Goal: Contribute content: Contribute content

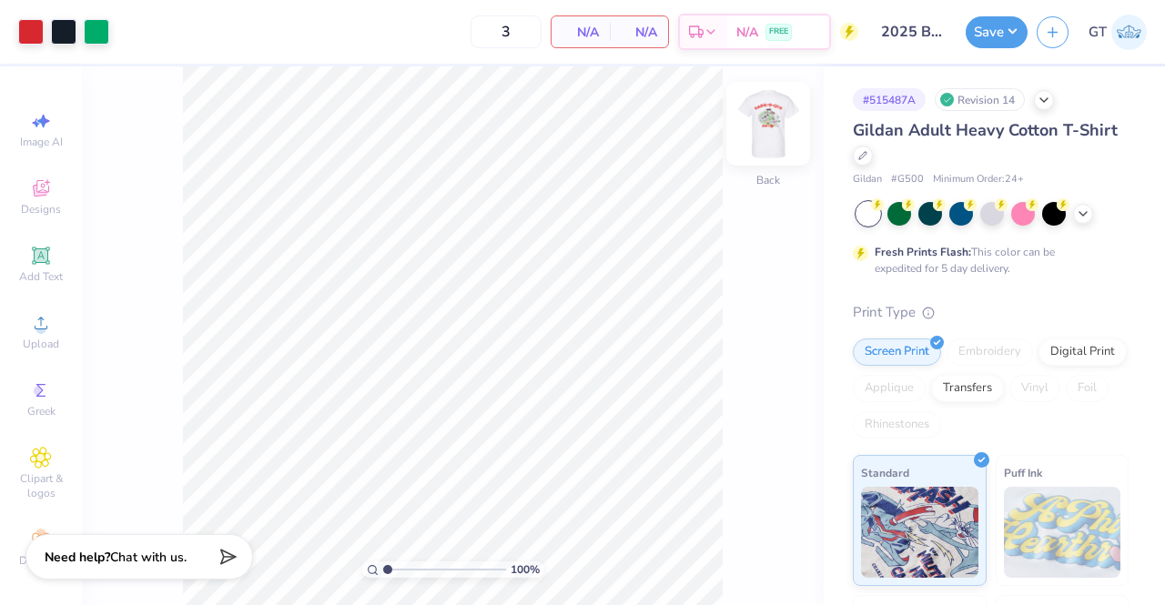
click at [770, 131] on img at bounding box center [768, 123] width 73 height 73
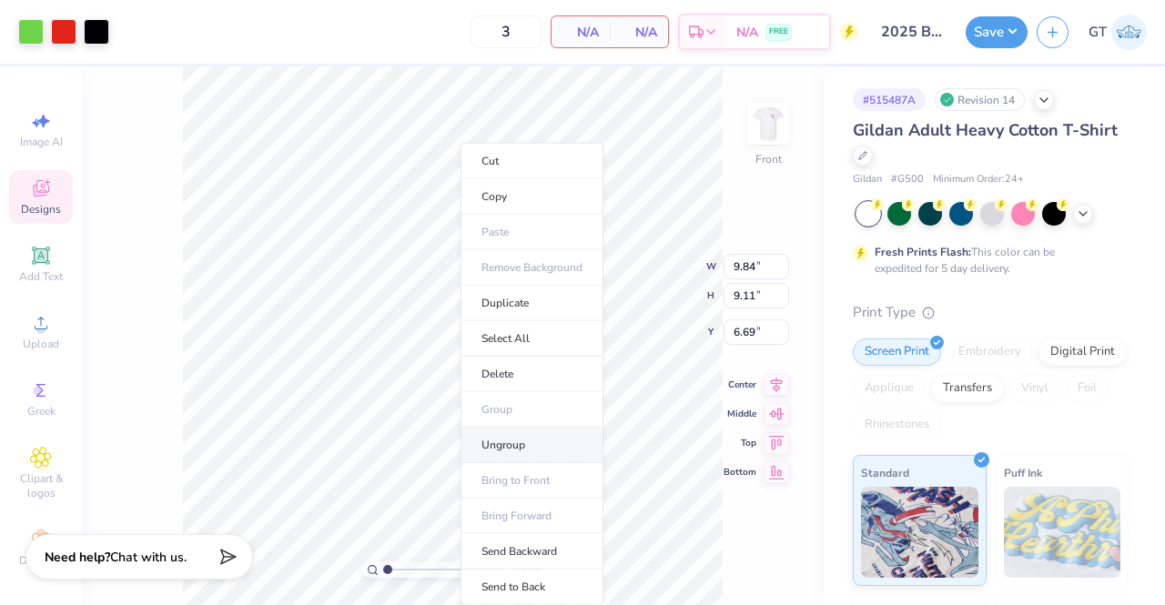
click at [527, 438] on li "Ungroup" at bounding box center [532, 445] width 143 height 35
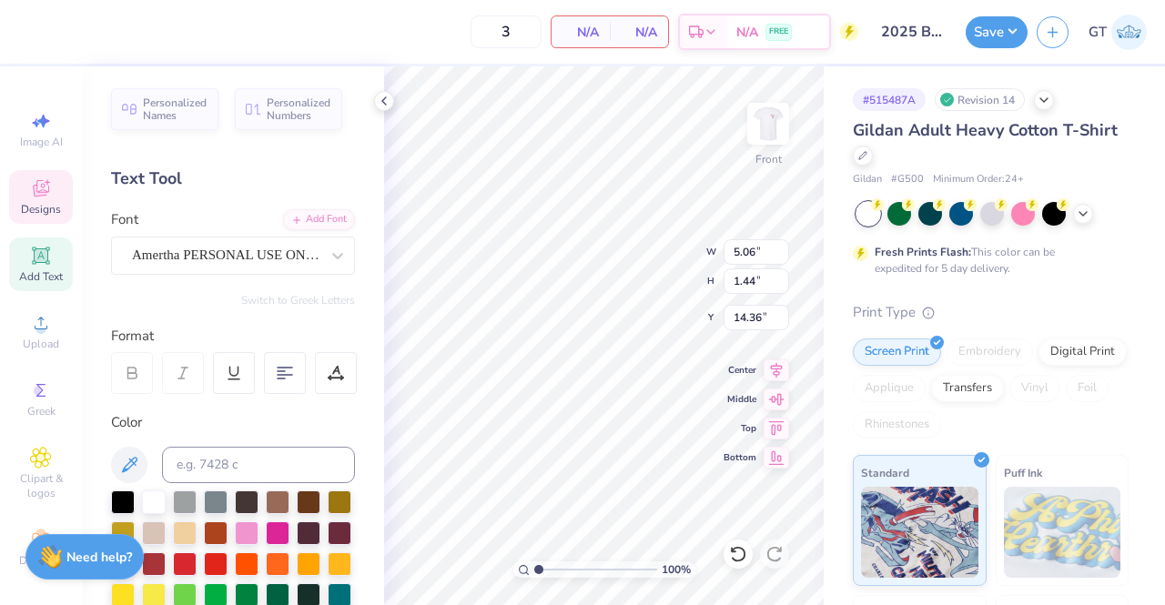
scroll to position [15, 4]
type textarea "THETA x [GEOGRAPHIC_DATA]"
click at [286, 251] on div "Amertha PERSONAL USE ONLY" at bounding box center [225, 255] width 191 height 28
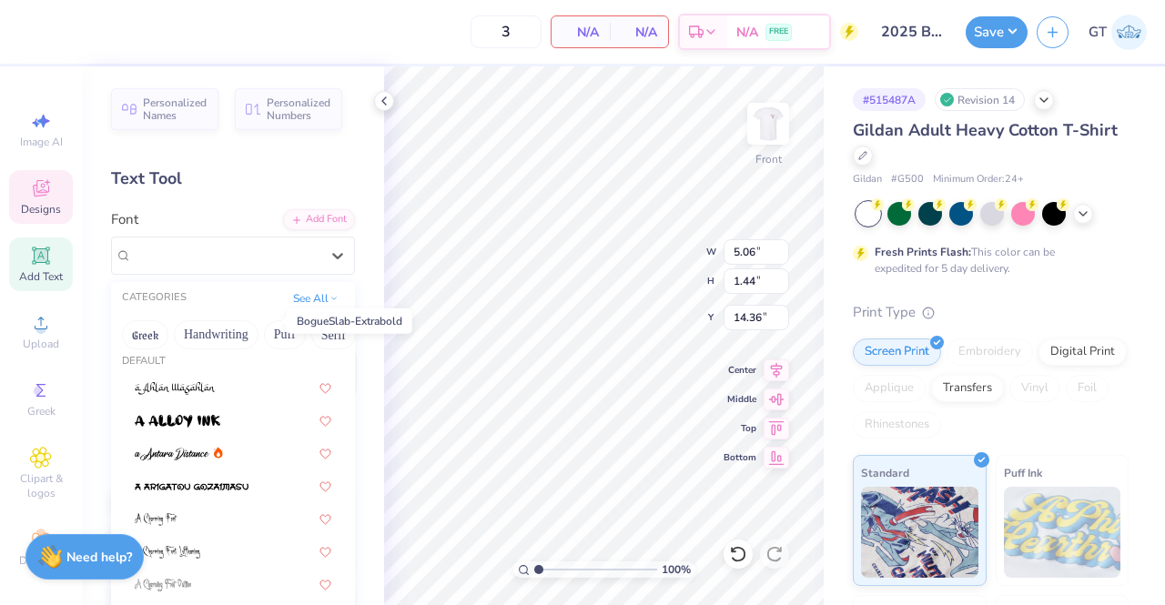
scroll to position [126, 0]
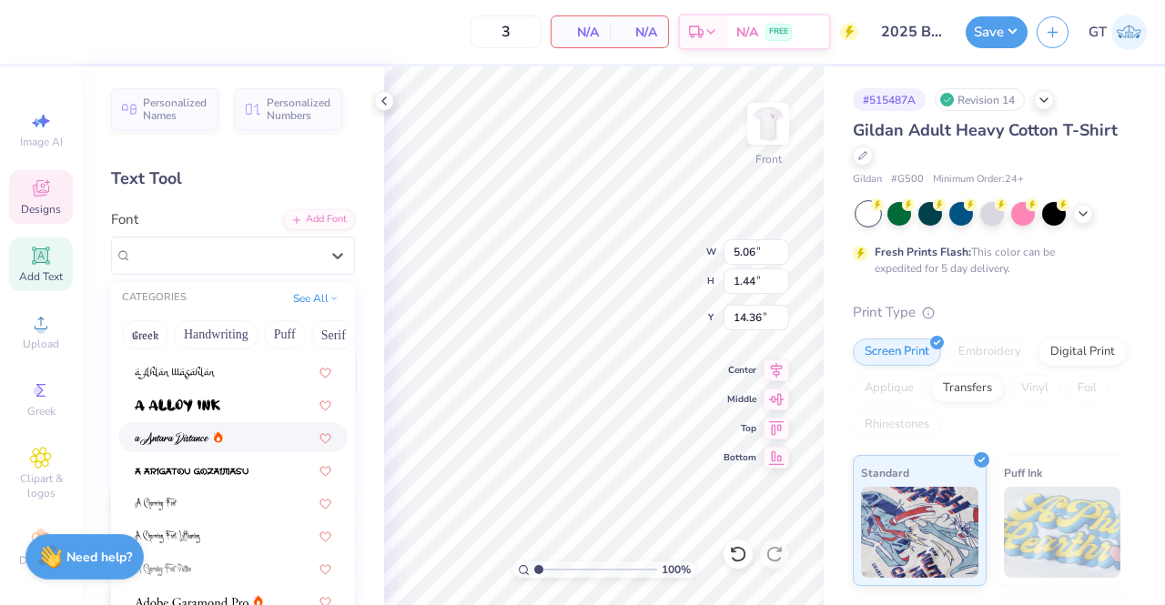
click at [249, 430] on div at bounding box center [233, 437] width 197 height 19
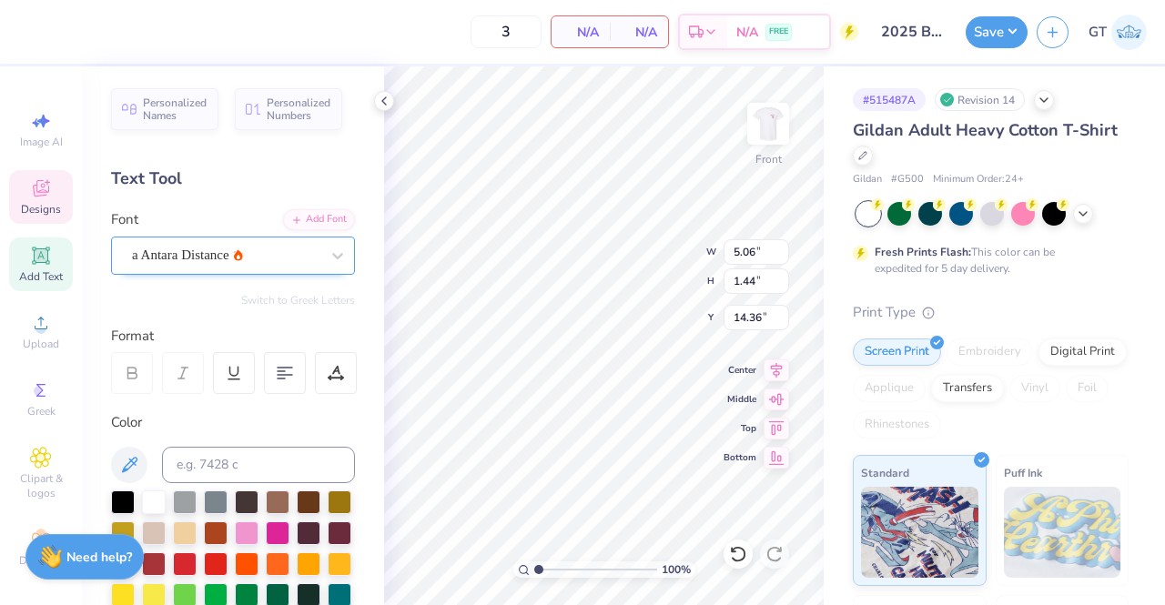
click at [247, 254] on div "a Antara Distance" at bounding box center [225, 255] width 191 height 28
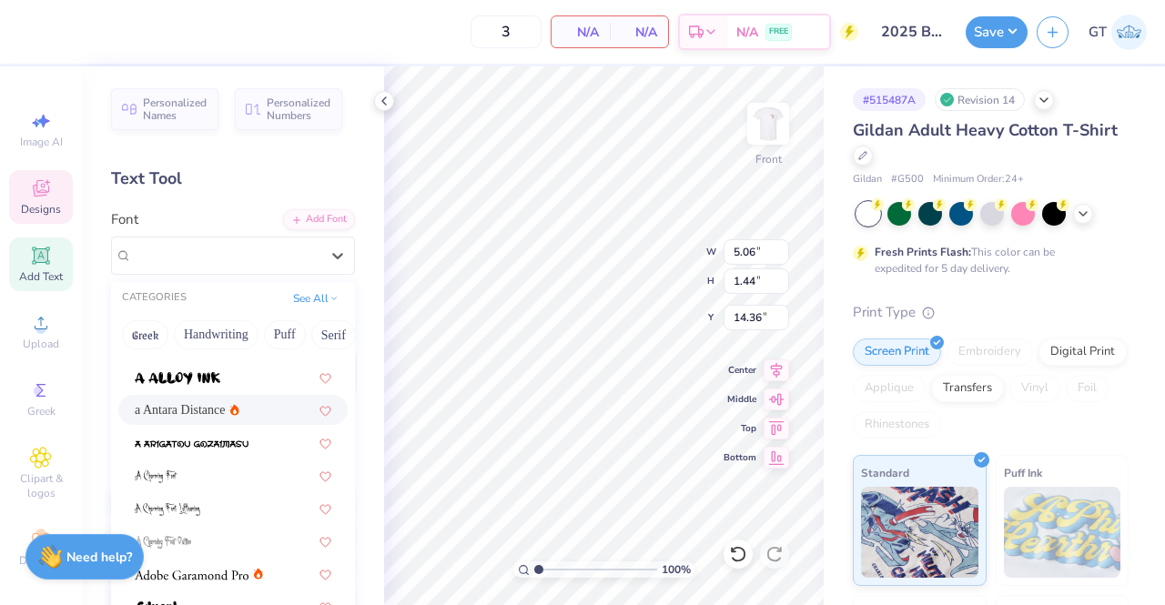
scroll to position [157, 0]
click at [246, 431] on span at bounding box center [192, 439] width 114 height 19
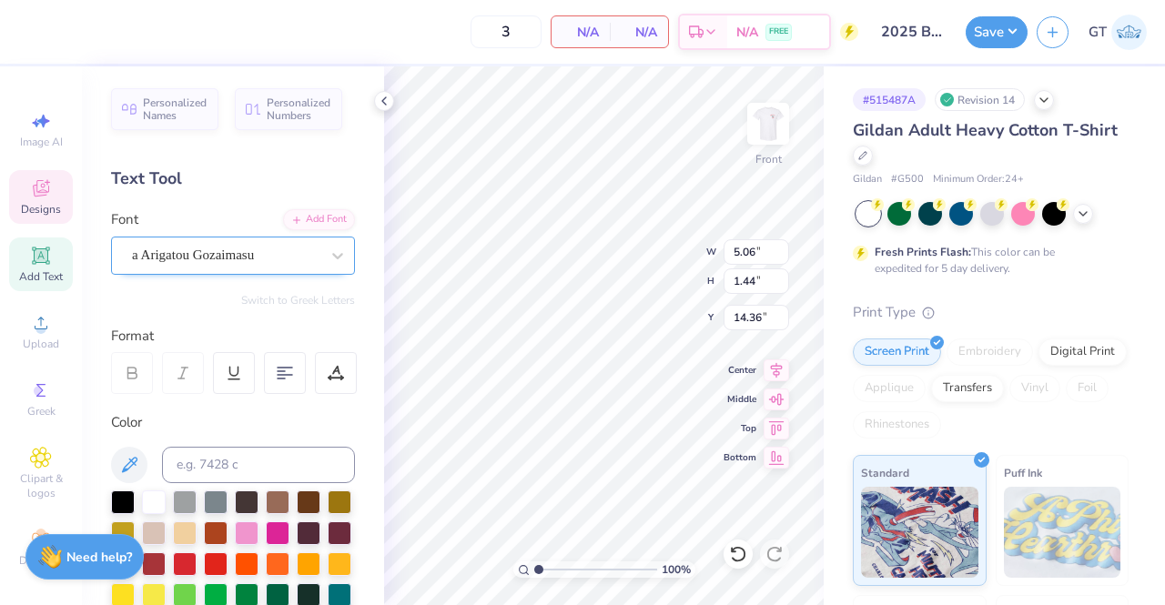
click at [242, 237] on div "a Arigatou Gozaimasu" at bounding box center [233, 256] width 244 height 38
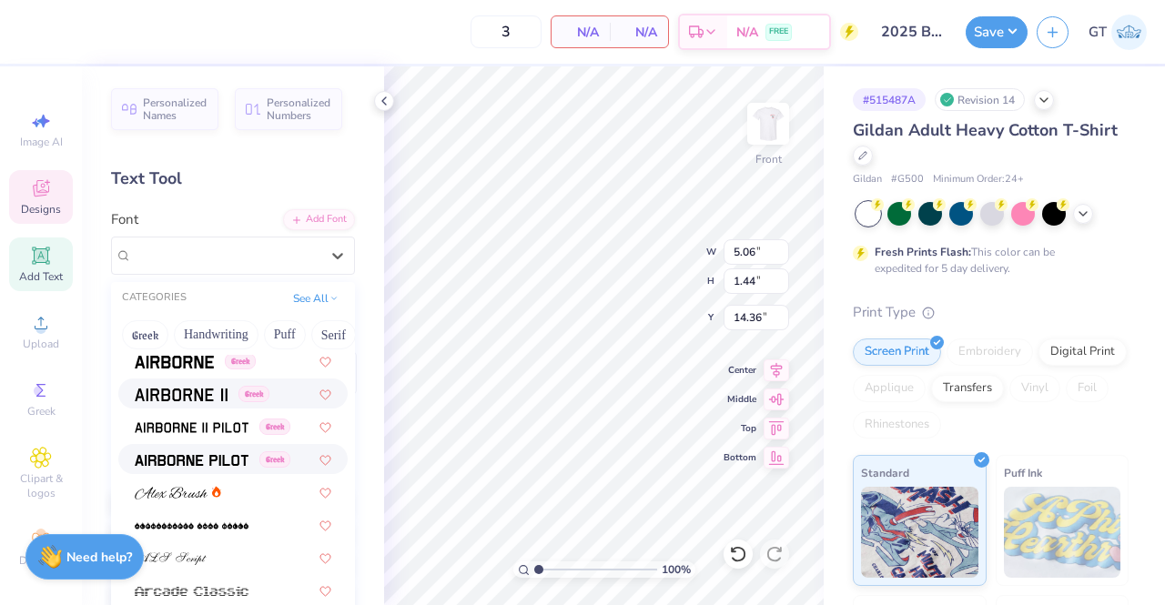
scroll to position [433, 0]
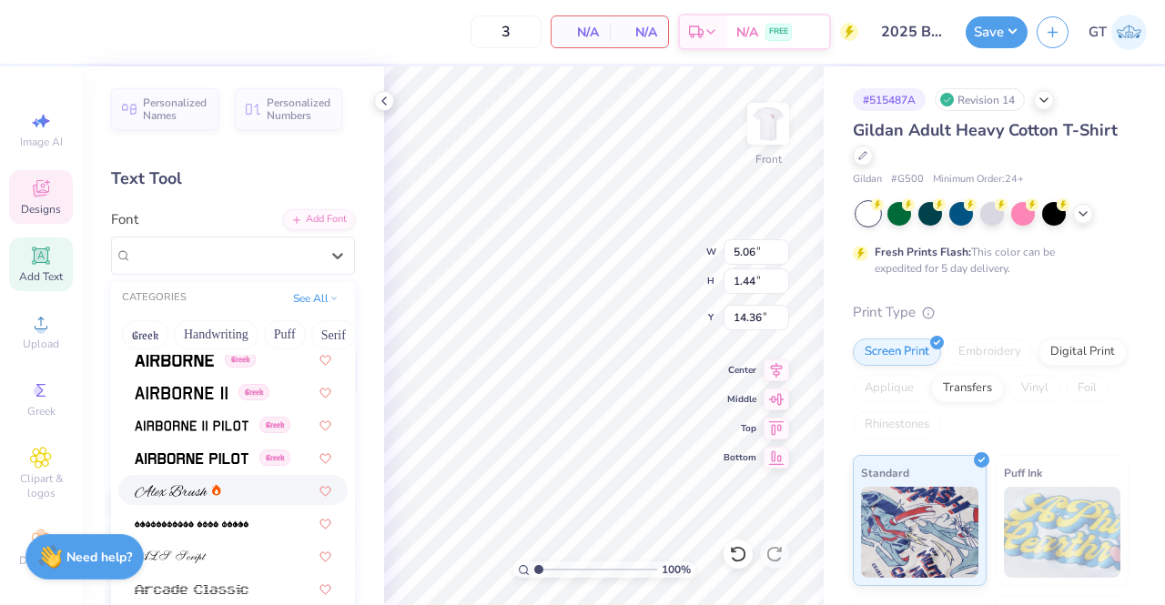
click at [186, 481] on span at bounding box center [171, 490] width 73 height 19
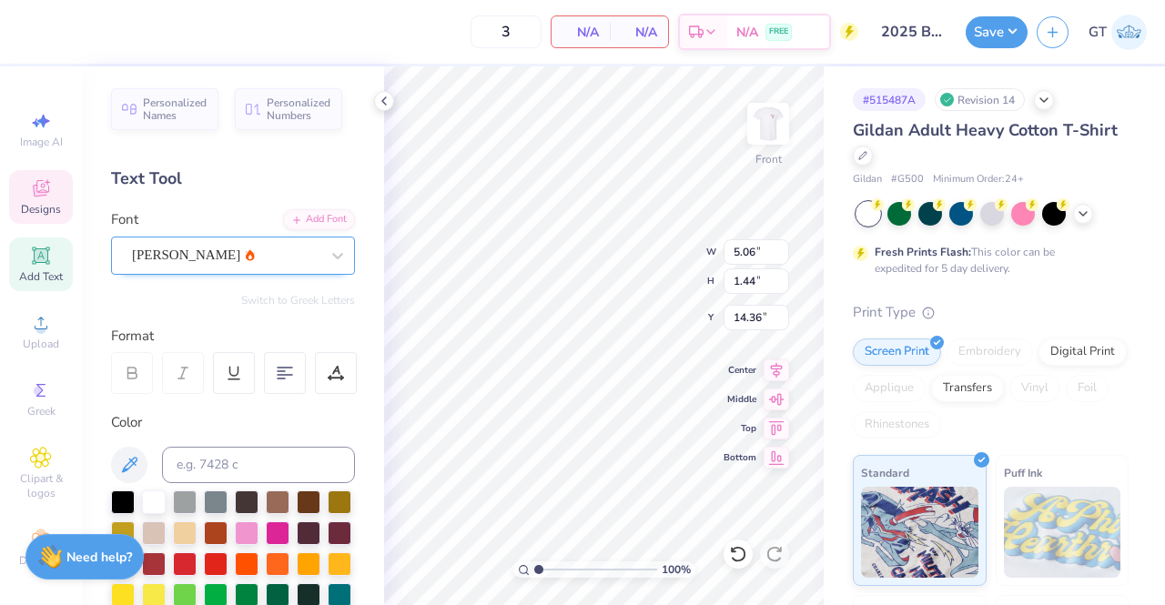
click at [220, 252] on div "[PERSON_NAME]" at bounding box center [225, 255] width 191 height 28
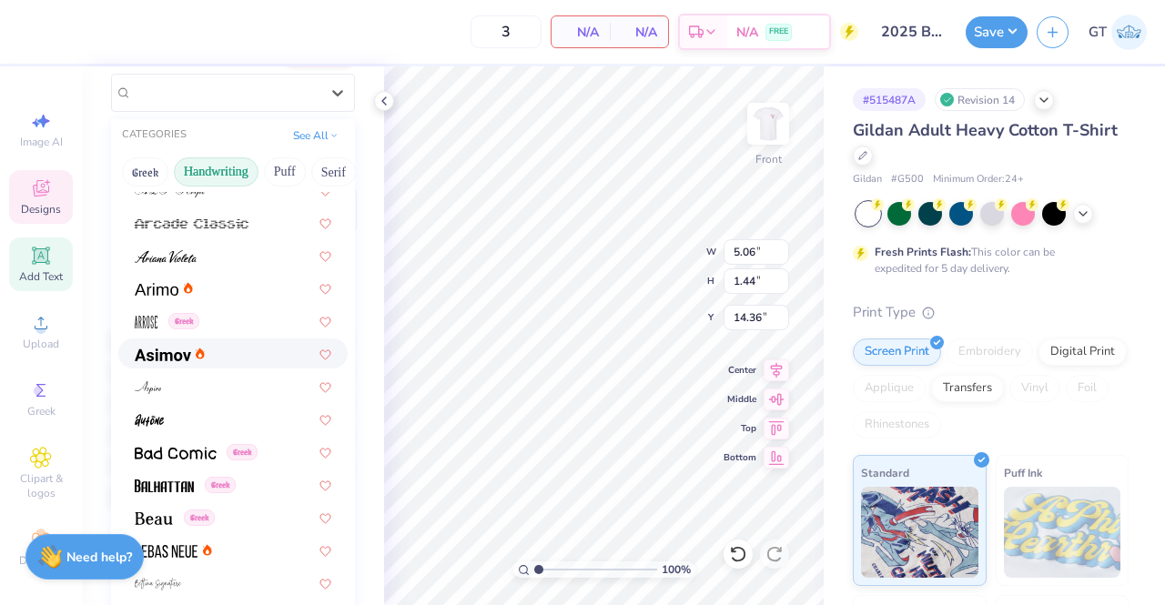
scroll to position [639, 0]
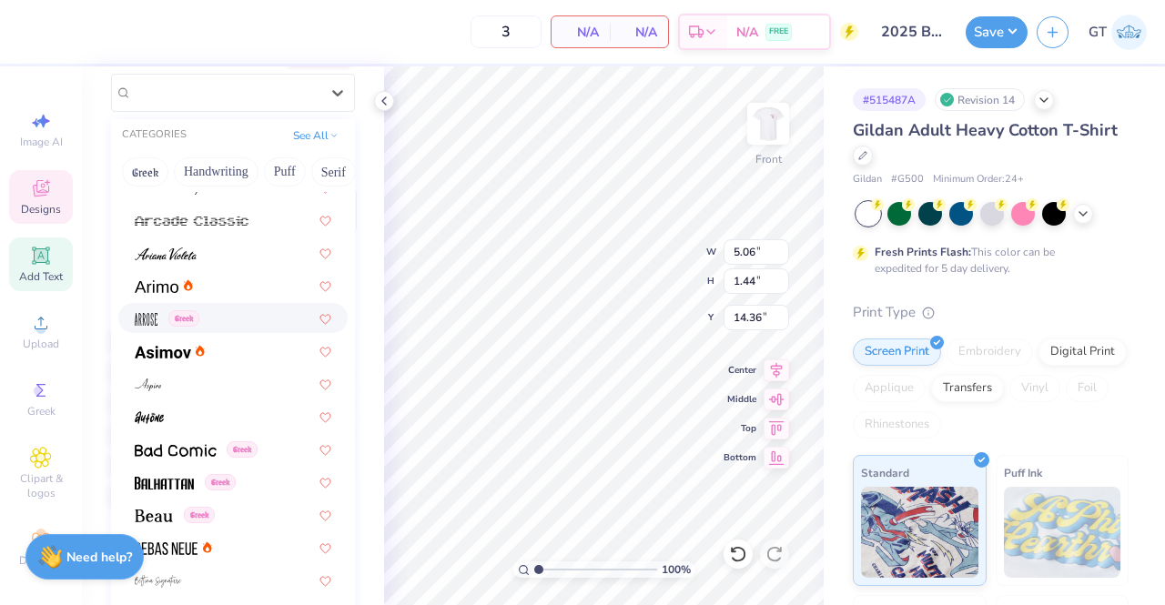
click at [215, 312] on div "Greek" at bounding box center [233, 318] width 197 height 19
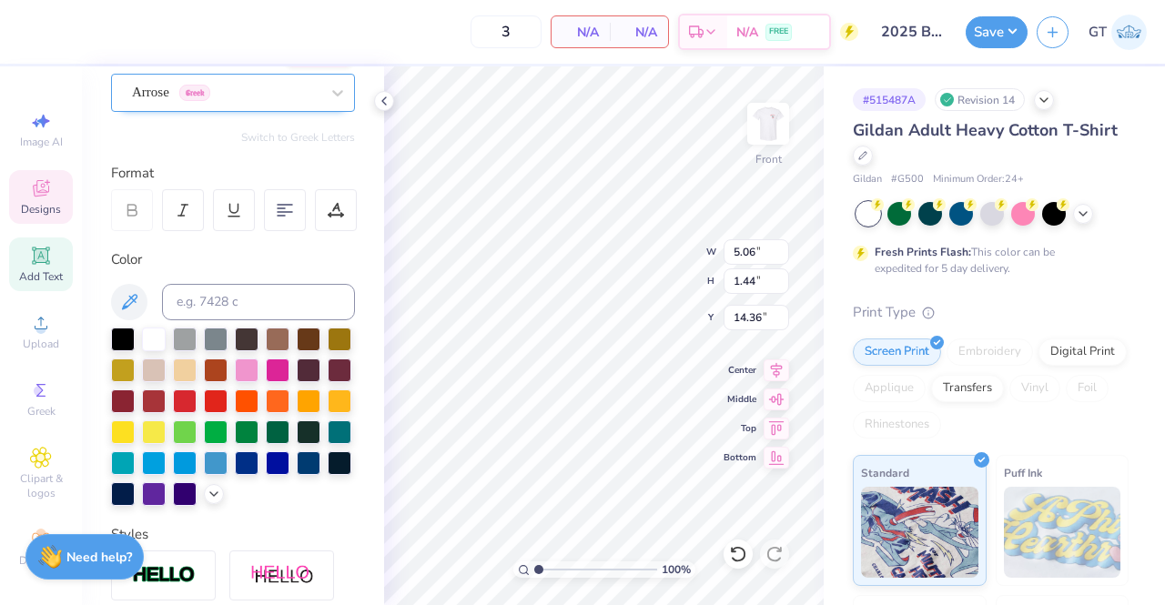
click at [192, 97] on div "Arrose Greek" at bounding box center [225, 92] width 191 height 28
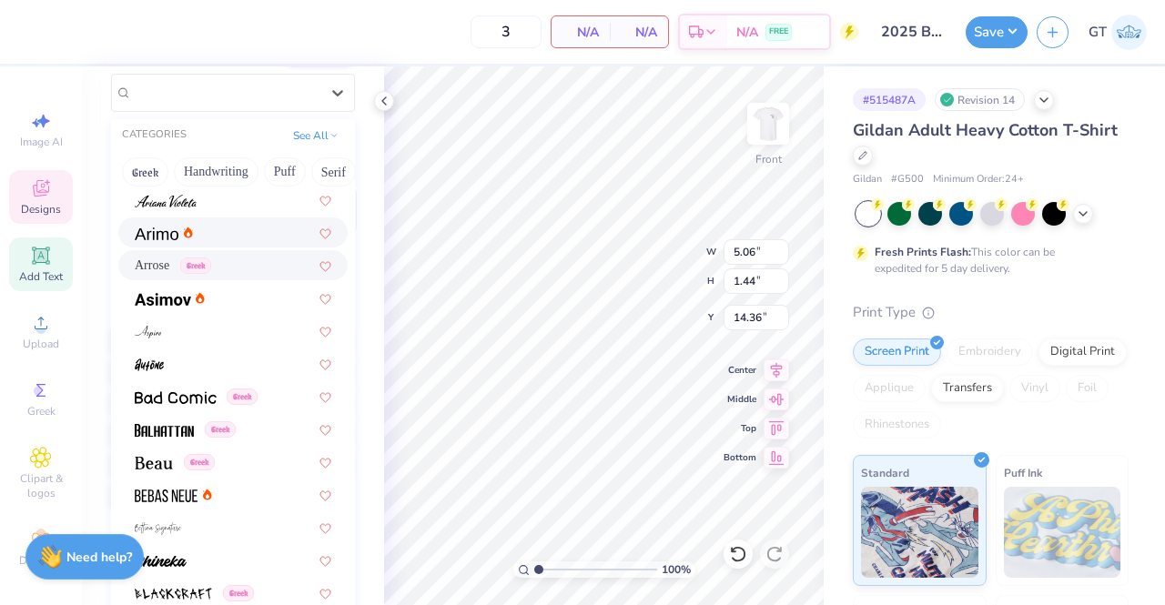
scroll to position [693, 0]
click at [218, 328] on div at bounding box center [233, 329] width 197 height 19
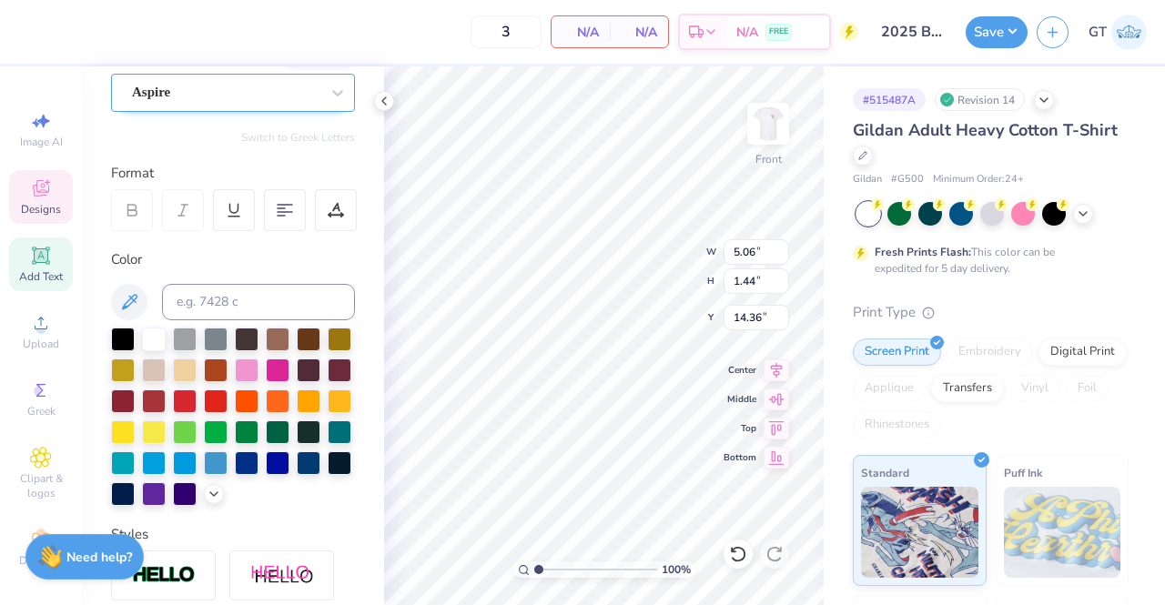
click at [204, 80] on div at bounding box center [226, 92] width 188 height 25
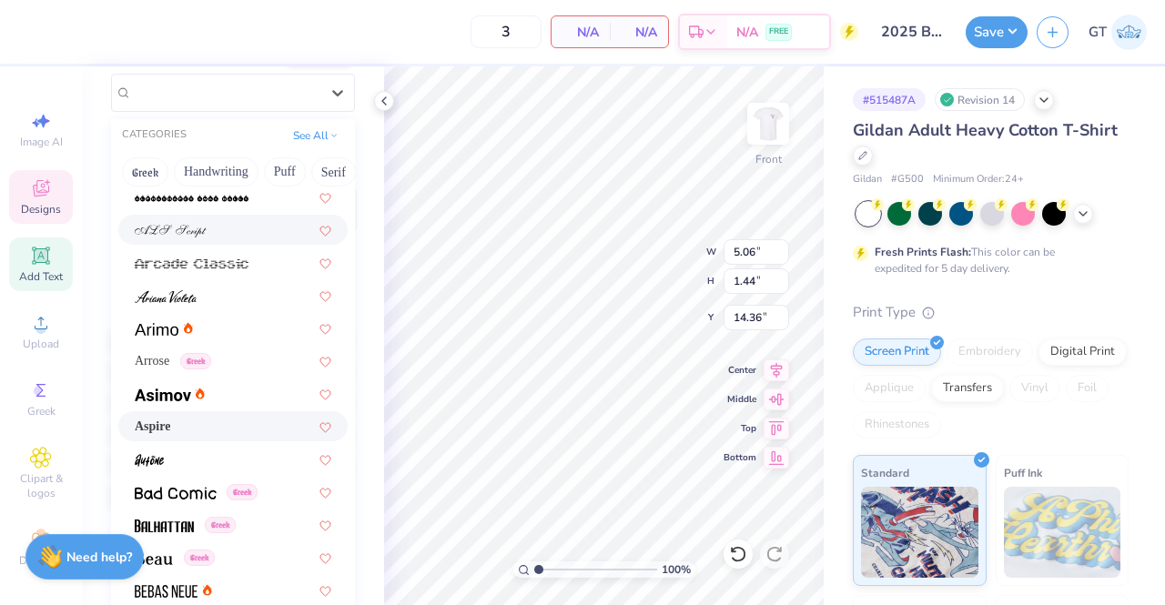
scroll to position [597, 0]
click at [220, 290] on div at bounding box center [233, 294] width 197 height 19
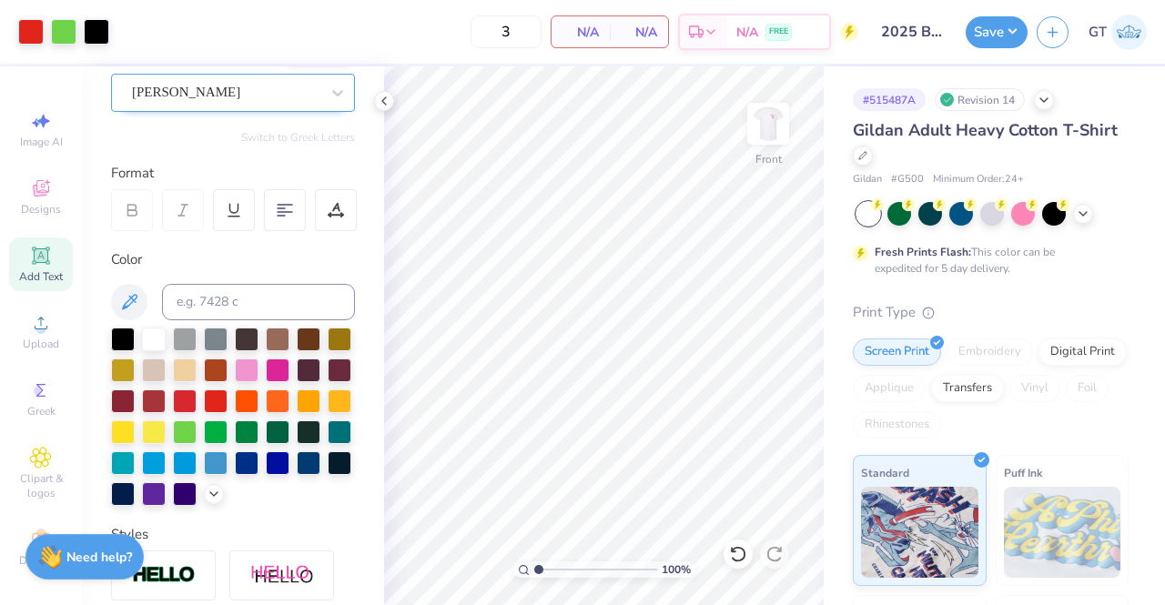
click at [230, 97] on div "[PERSON_NAME]" at bounding box center [225, 92] width 191 height 28
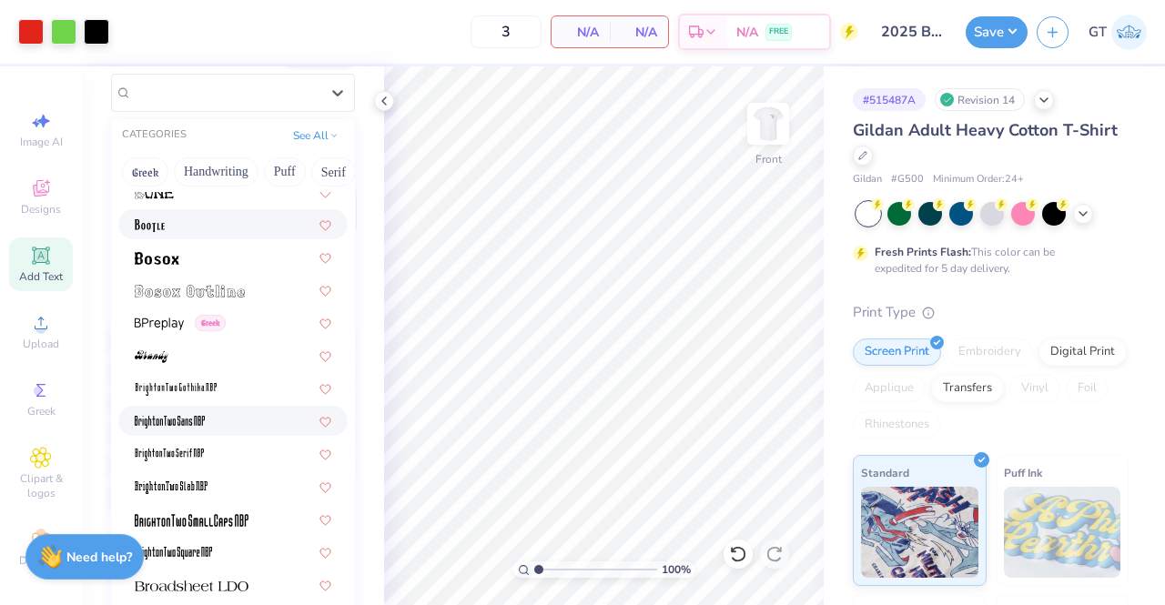
scroll to position [1291, 0]
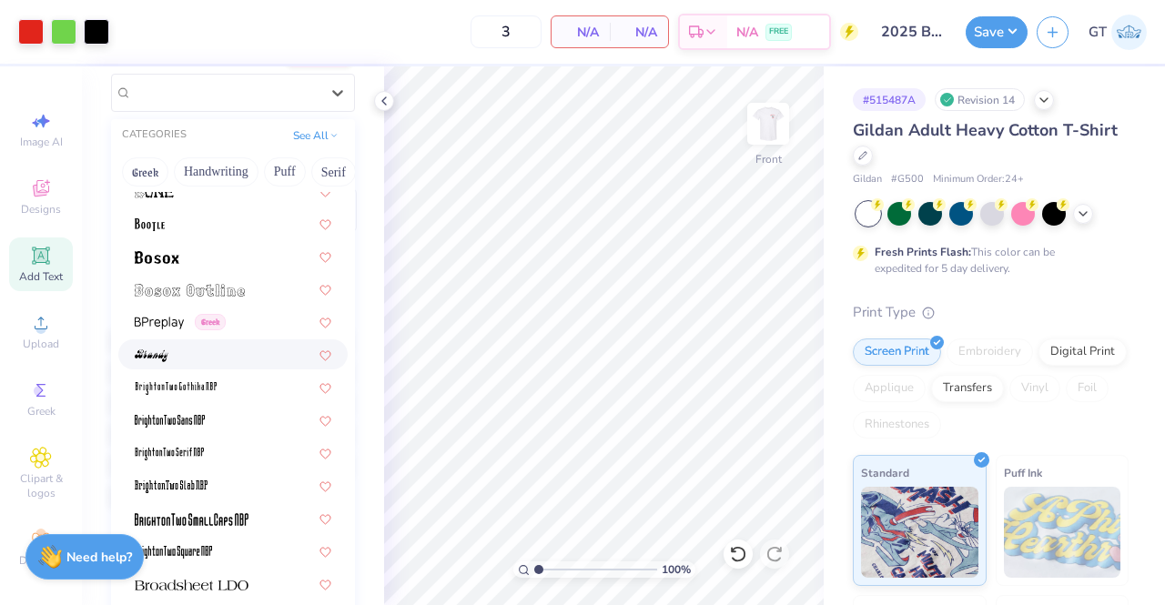
click at [191, 349] on div at bounding box center [233, 354] width 197 height 19
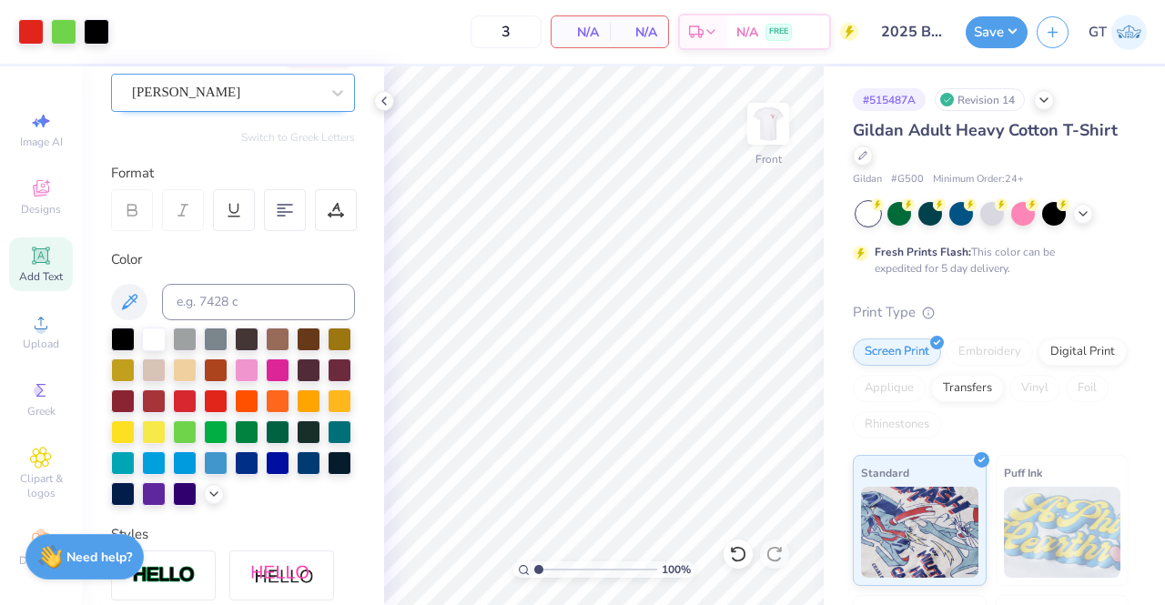
click at [191, 103] on div at bounding box center [226, 92] width 188 height 25
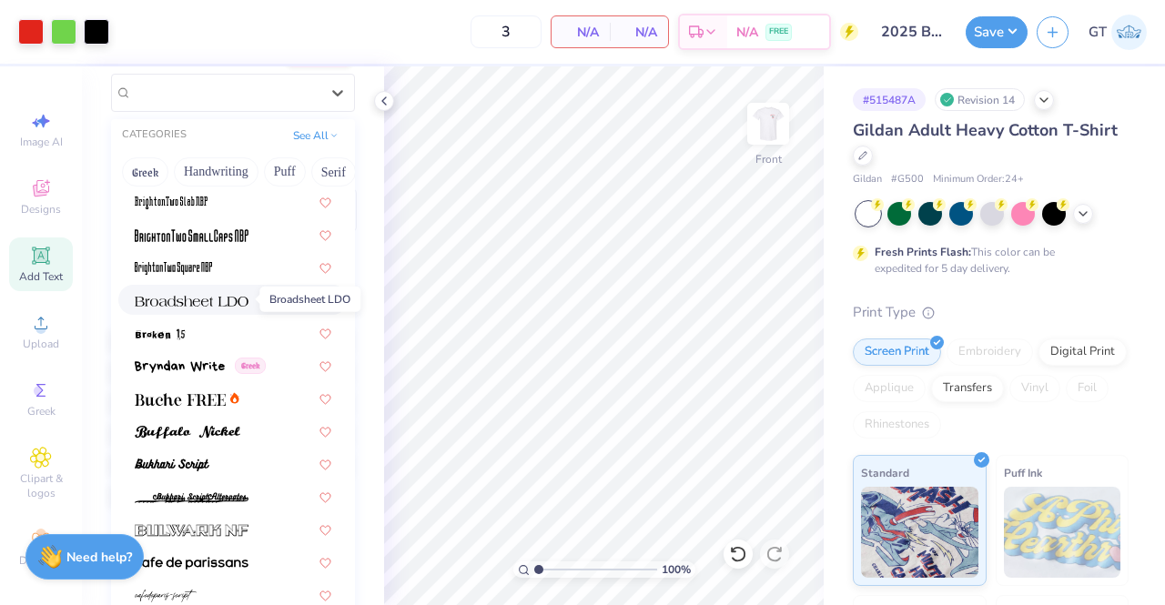
scroll to position [1576, 0]
click at [214, 436] on img at bounding box center [188, 431] width 106 height 13
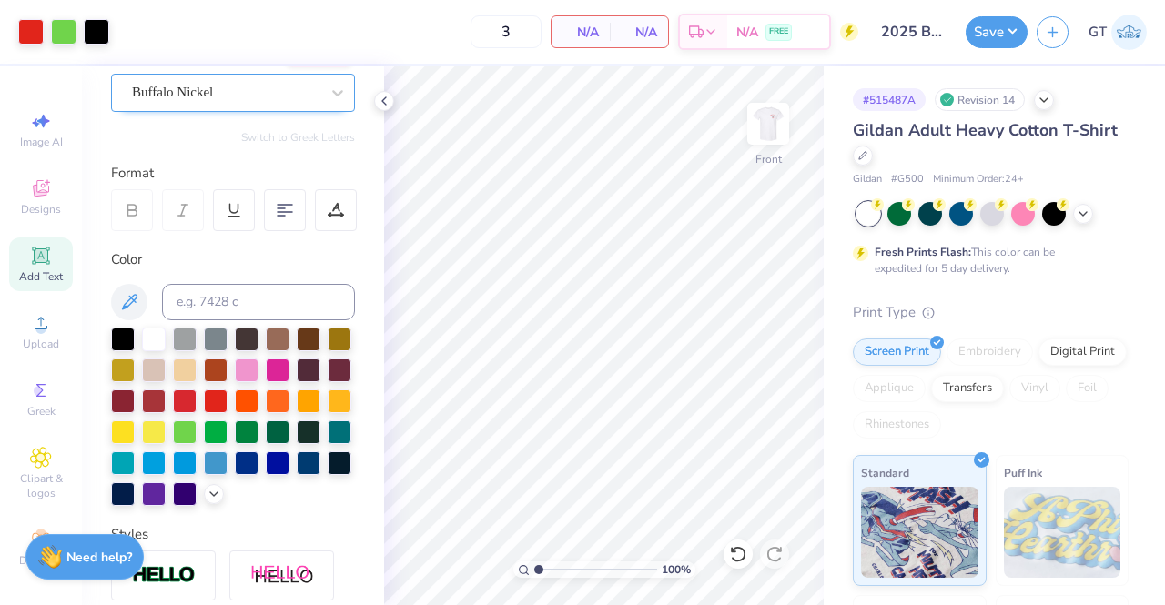
click at [228, 89] on div "Buffalo Nickel" at bounding box center [225, 92] width 191 height 28
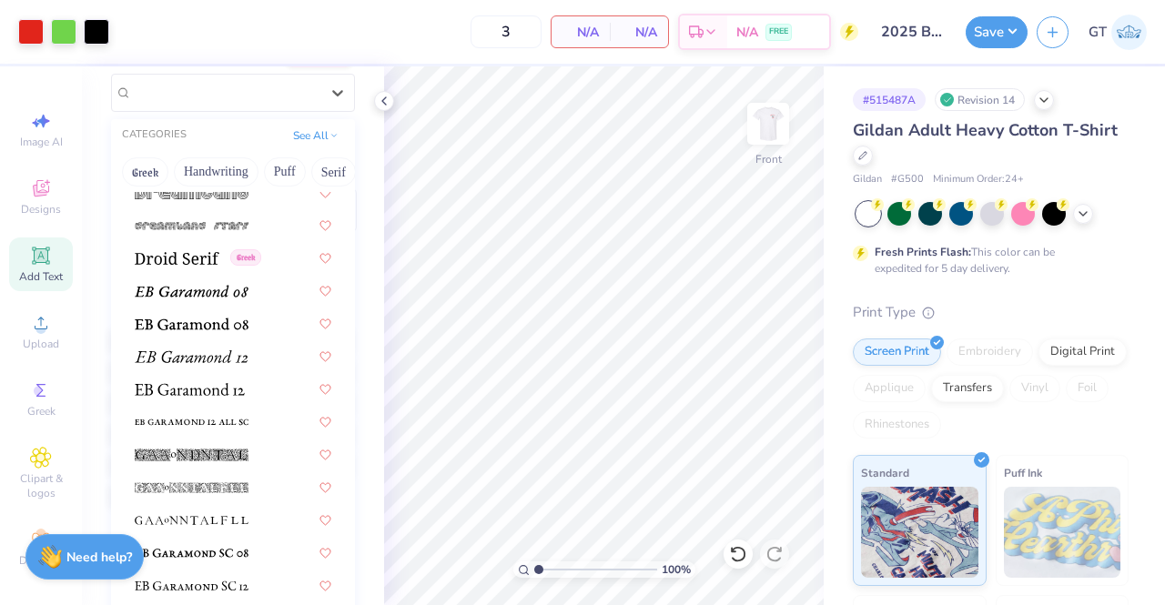
scroll to position [3323, 0]
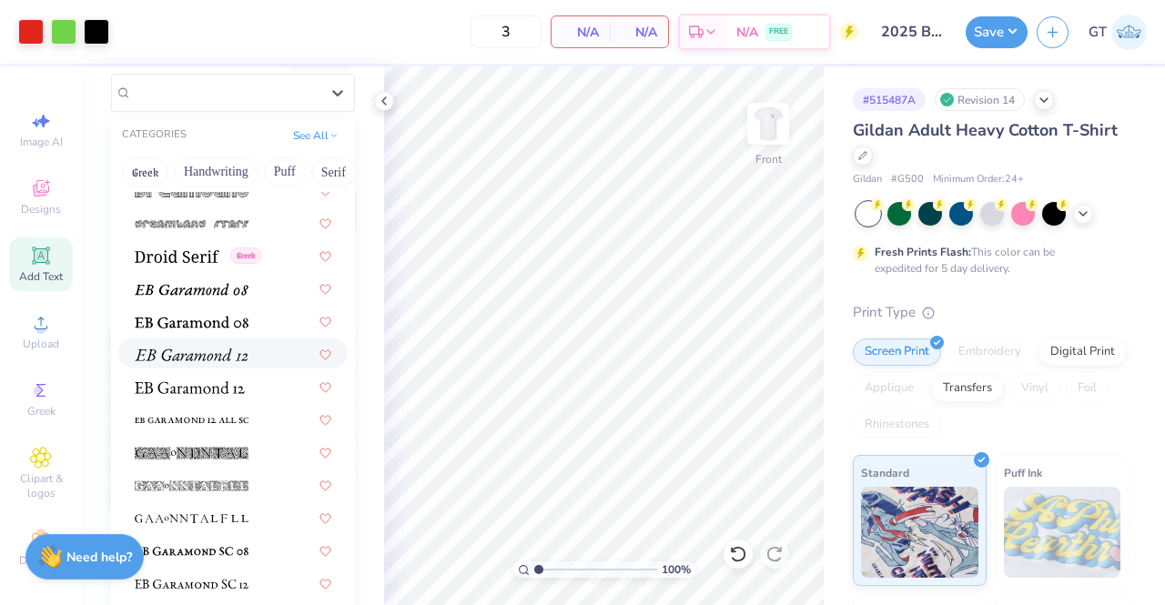
click at [201, 363] on div at bounding box center [232, 354] width 229 height 30
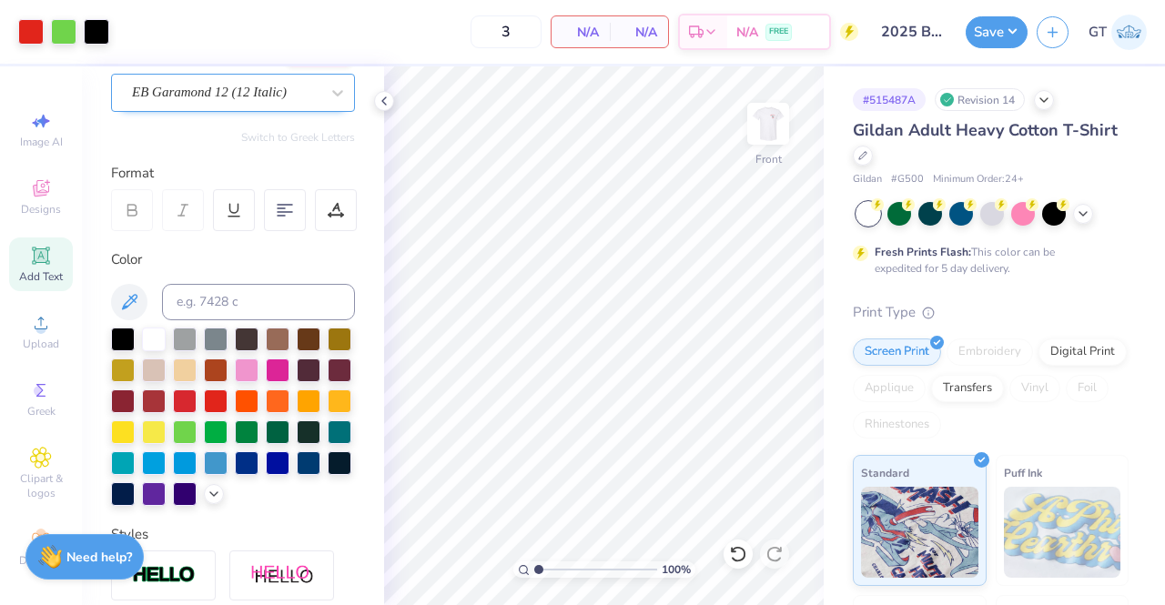
click at [239, 94] on div "EB Garamond 12 (12 Italic)" at bounding box center [225, 92] width 191 height 28
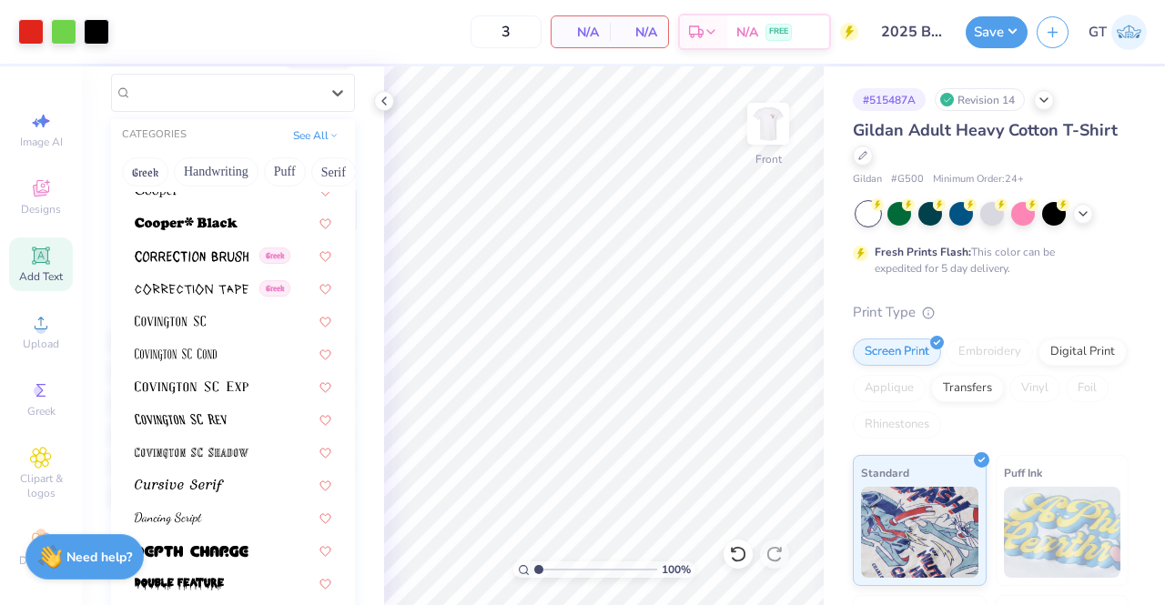
scroll to position [3396, 0]
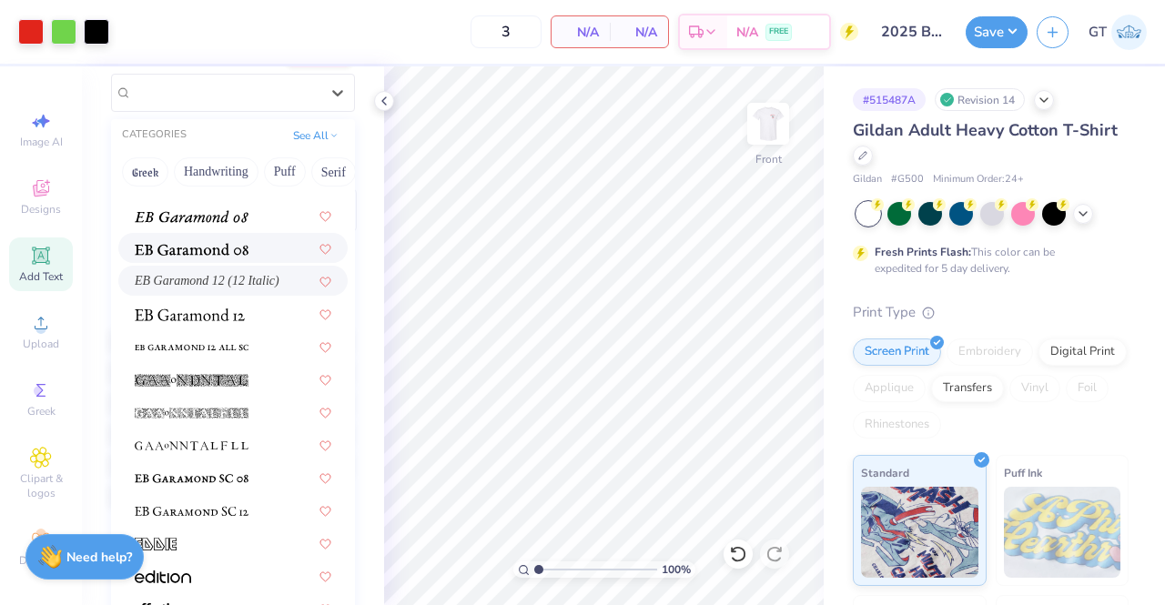
click at [217, 243] on img at bounding box center [192, 249] width 114 height 13
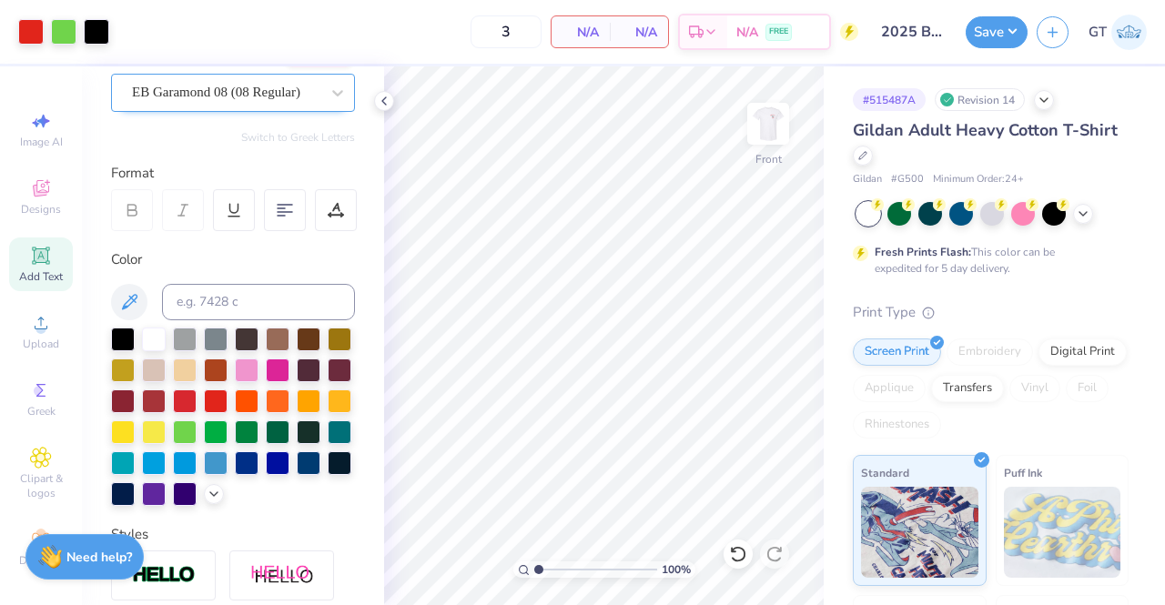
click at [210, 93] on div "EB Garamond 08 (08 Regular)" at bounding box center [225, 92] width 191 height 28
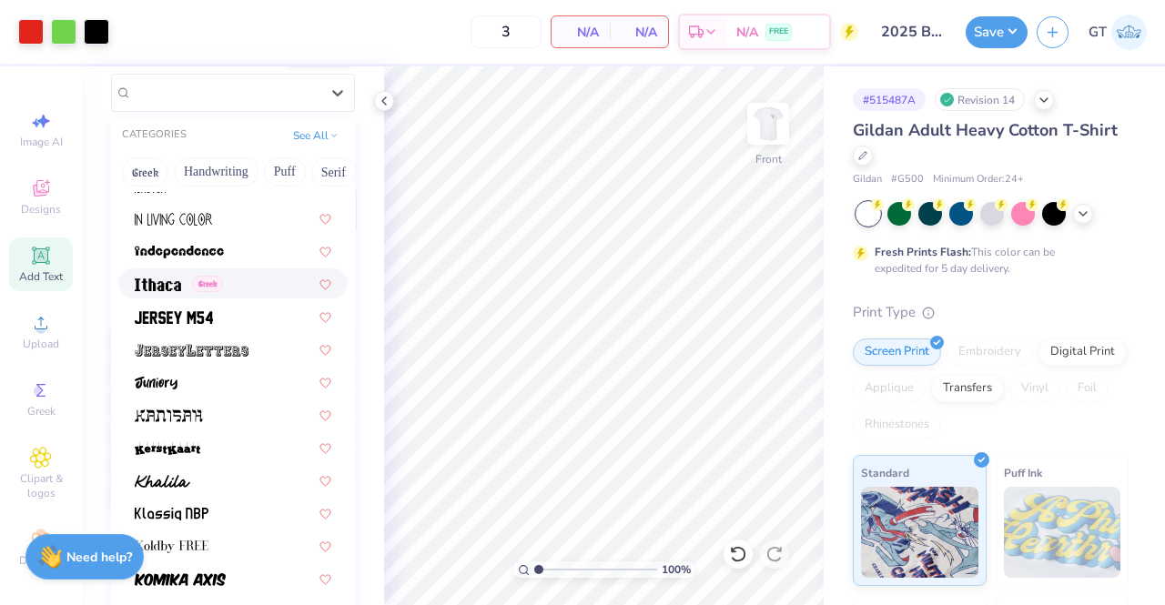
scroll to position [5000, 0]
click at [225, 473] on div at bounding box center [233, 479] width 197 height 19
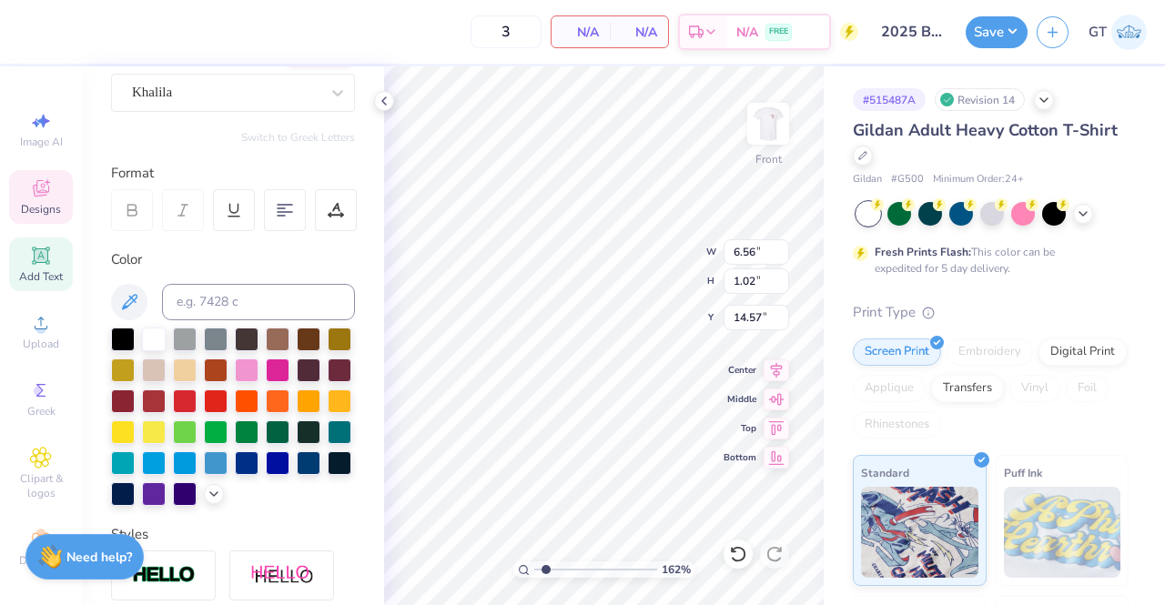
type input "1.61502974882672"
type input "5.28"
type input "0.82"
type input "14.77"
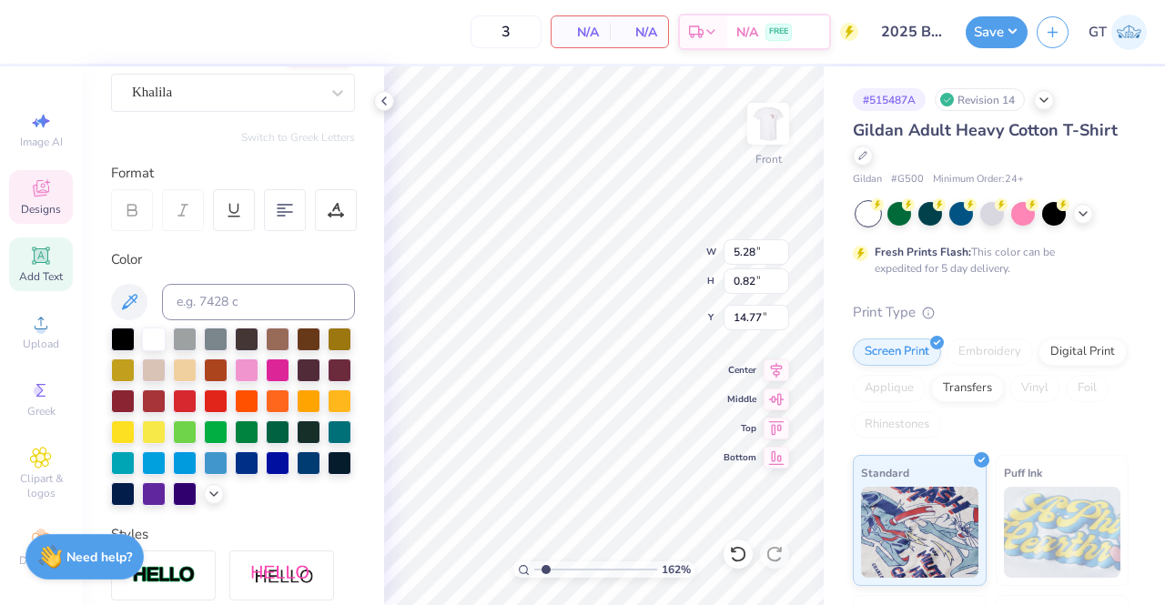
type input "1.61502974882672"
type textarea "THETA X [GEOGRAPHIC_DATA]"
type input "1.61502974882672"
type input "4.62"
type input "0.69"
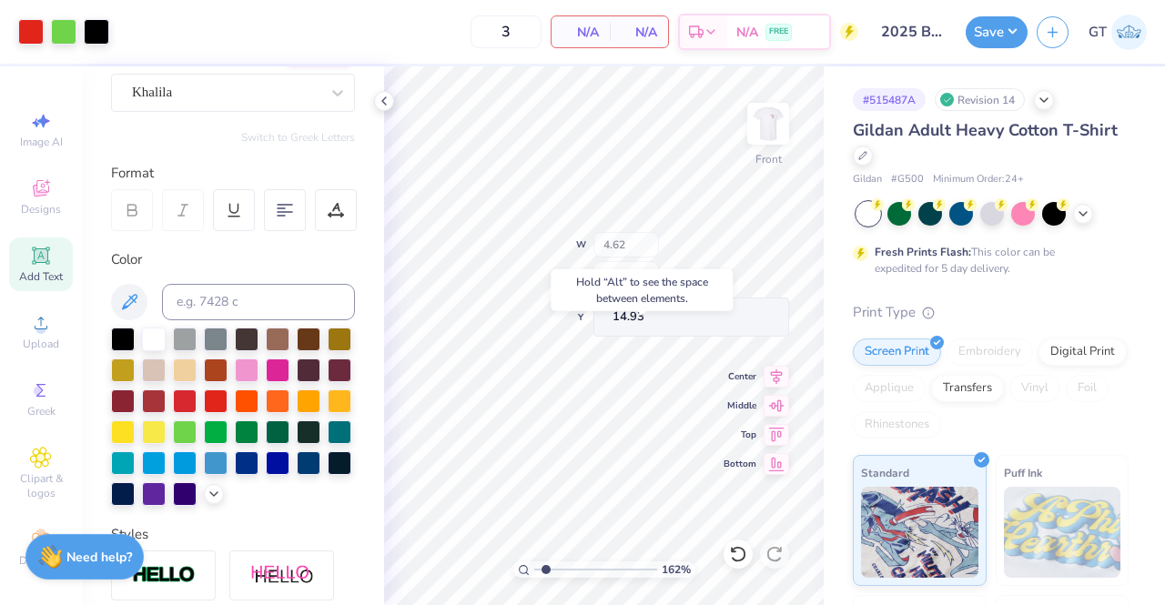
type input "1.61502974882672"
type input "14.93"
type input "1"
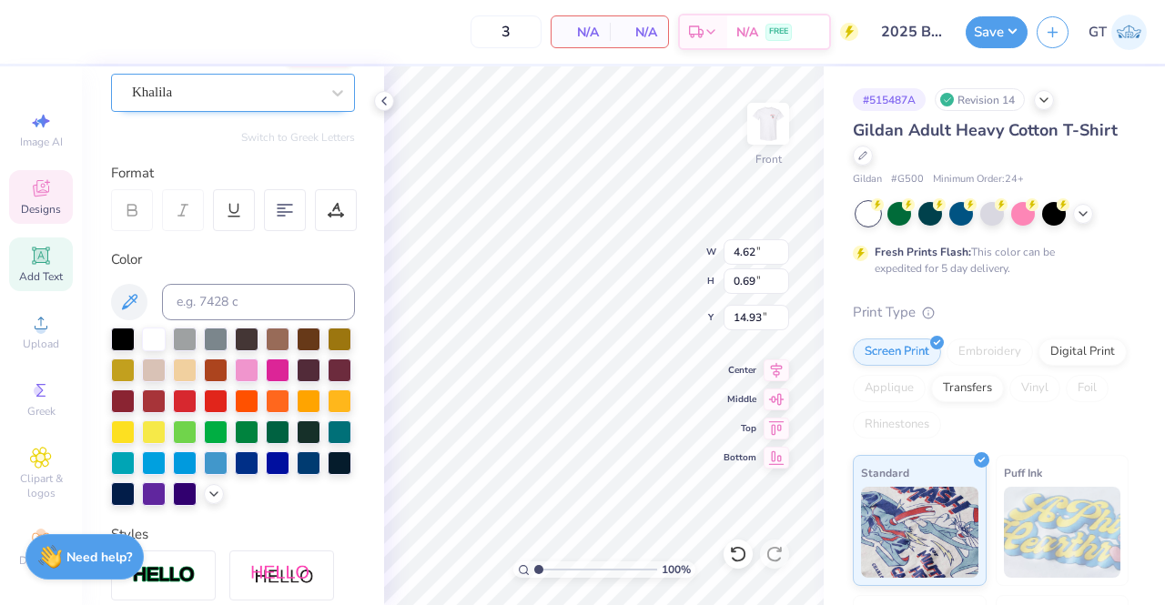
click at [258, 85] on div "Khalila" at bounding box center [225, 92] width 191 height 28
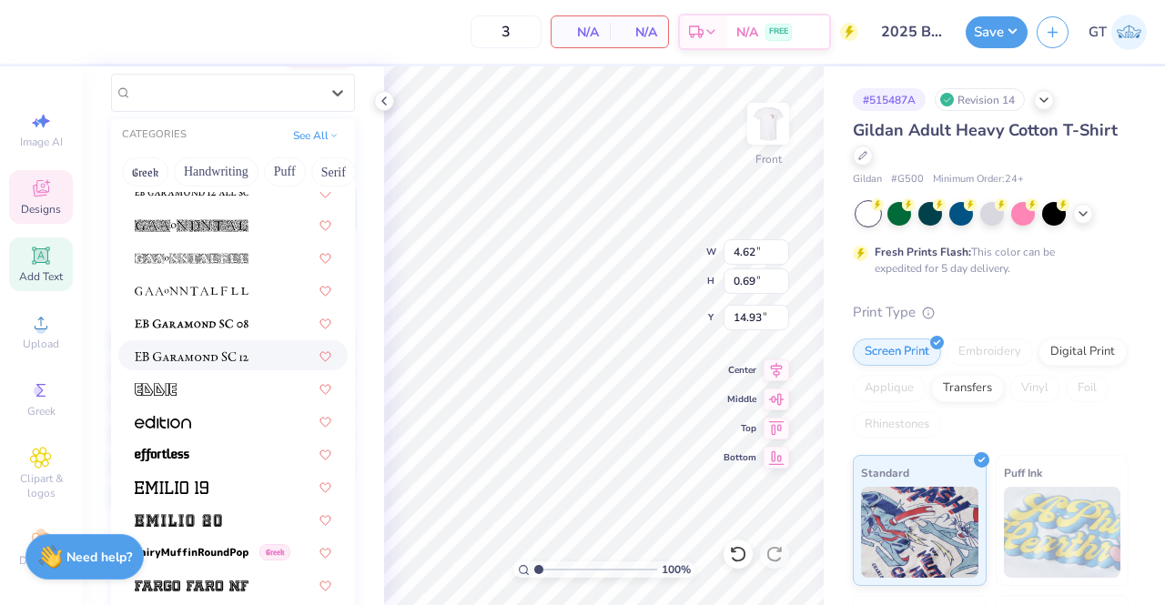
scroll to position [3612, 0]
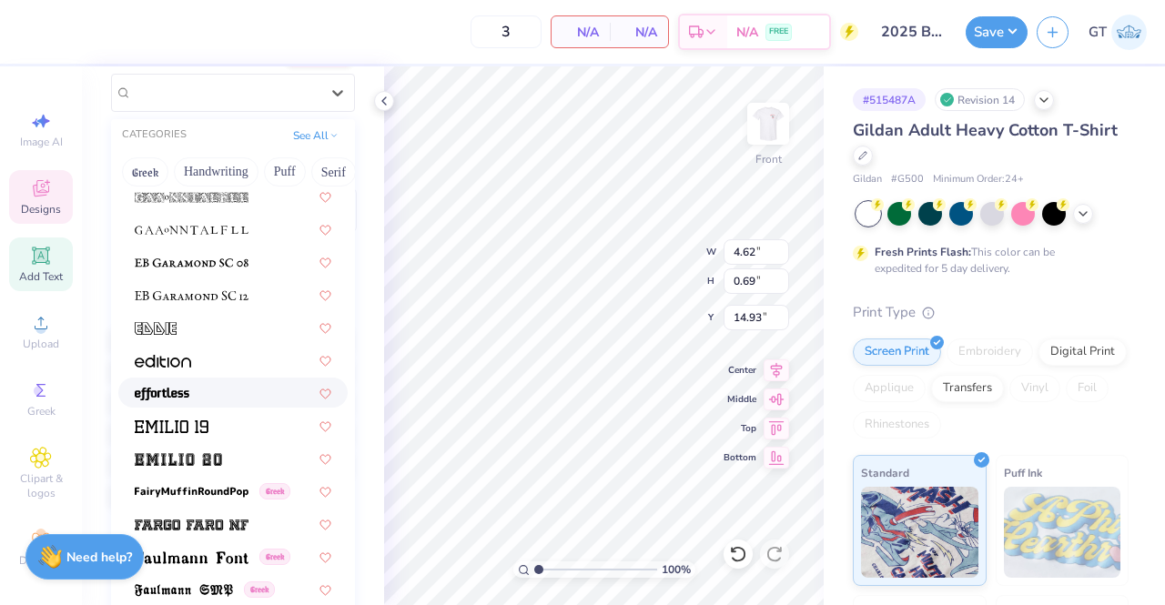
click at [230, 387] on div at bounding box center [233, 392] width 197 height 19
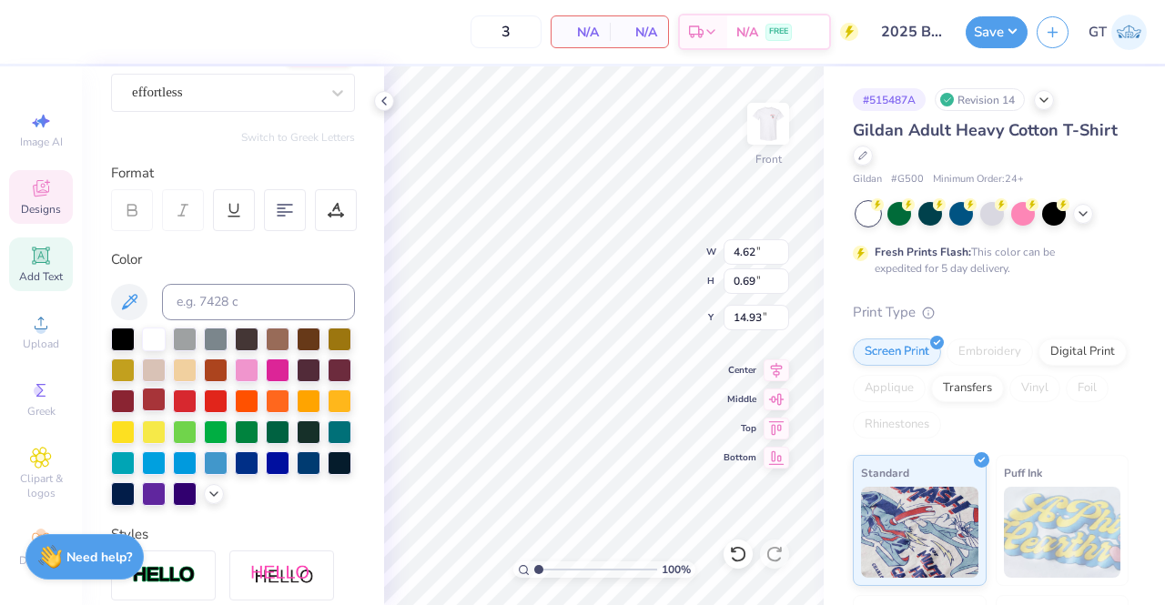
type input "3.54"
type input "0.79"
type input "14.88"
type textarea "HETA X FIJI"
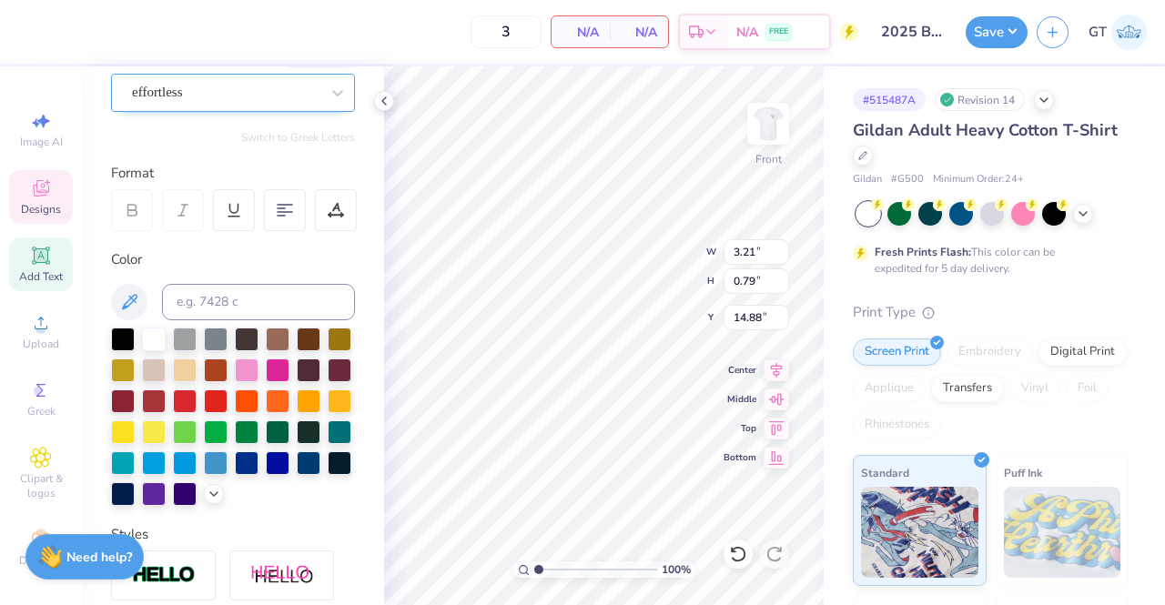
type textarea "THETA X [GEOGRAPHIC_DATA]"
click at [270, 92] on div "effortless" at bounding box center [225, 92] width 191 height 28
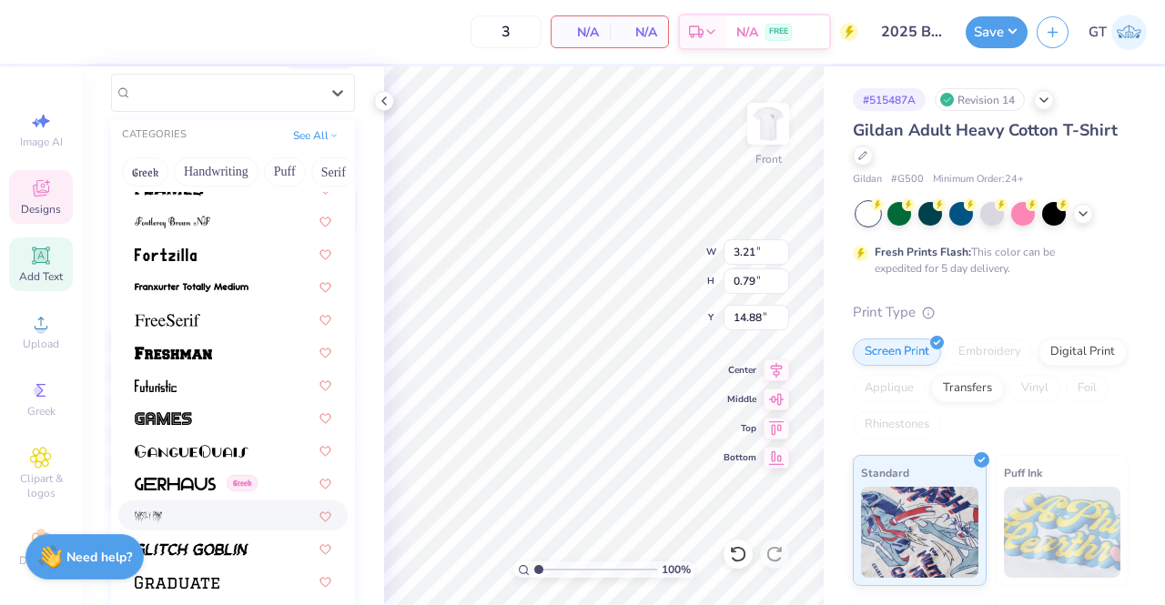
scroll to position [4063, 0]
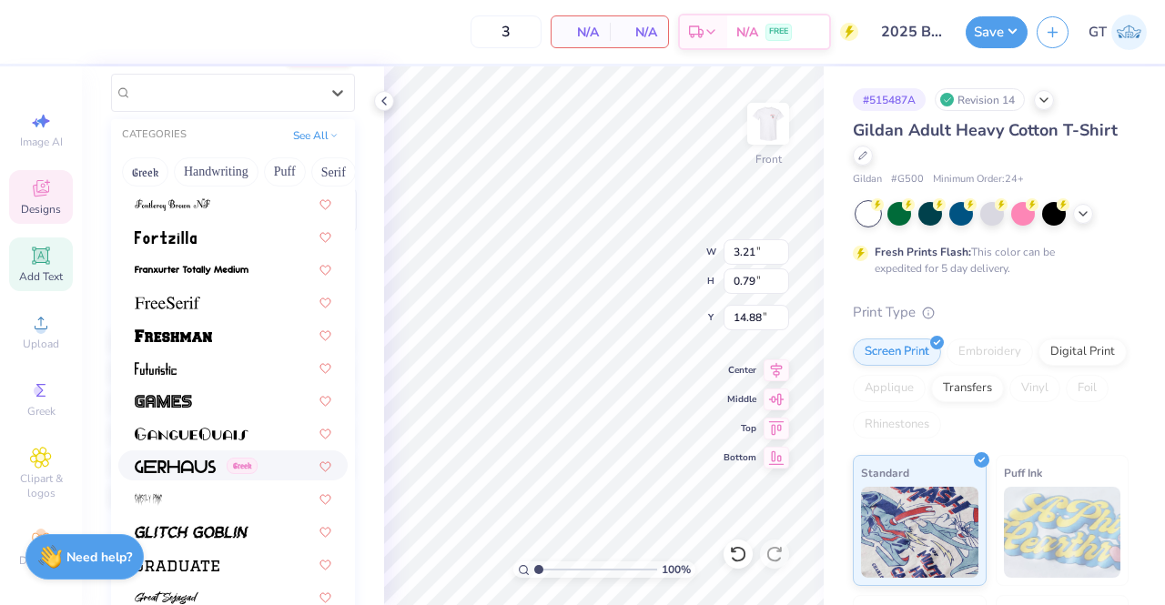
click at [188, 451] on div "Greek" at bounding box center [232, 466] width 229 height 30
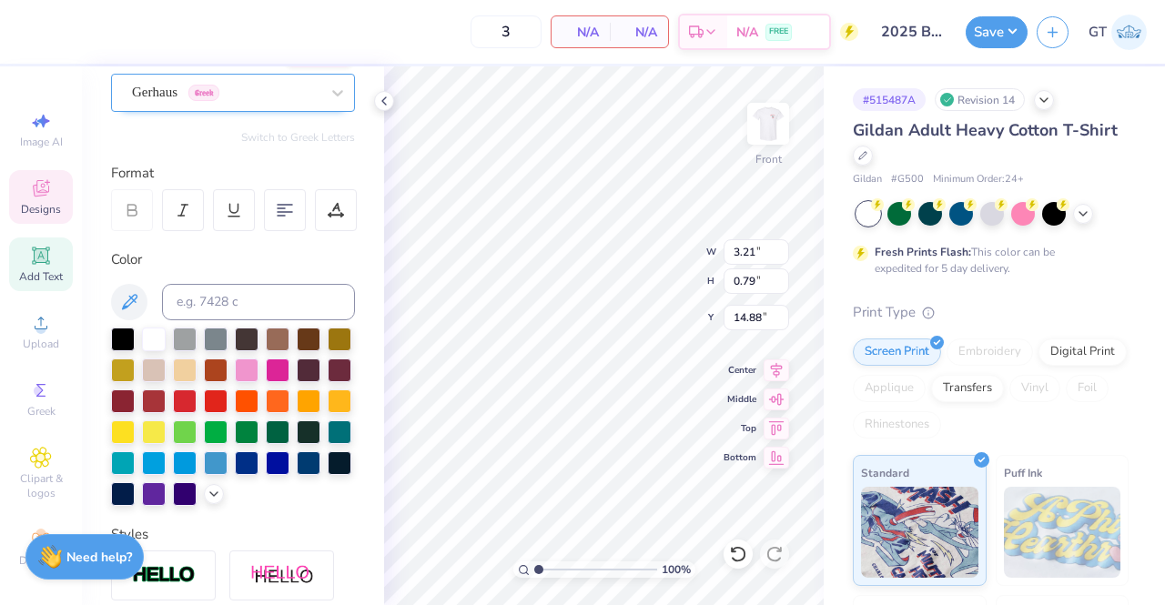
click at [215, 100] on div "Gerhaus Greek" at bounding box center [225, 92] width 191 height 28
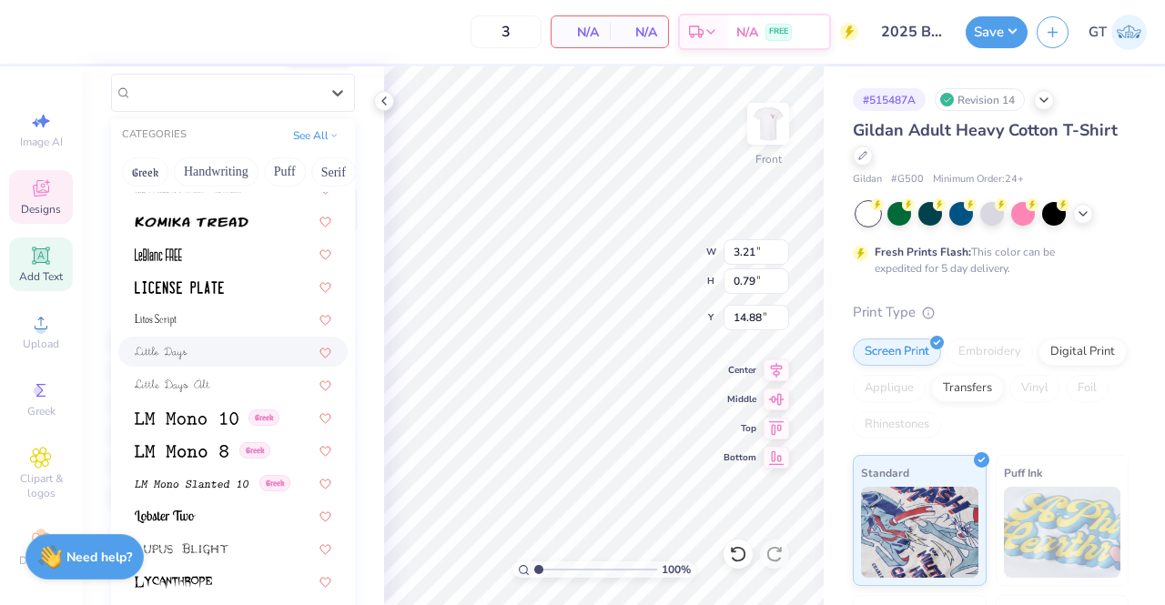
scroll to position [6304, 0]
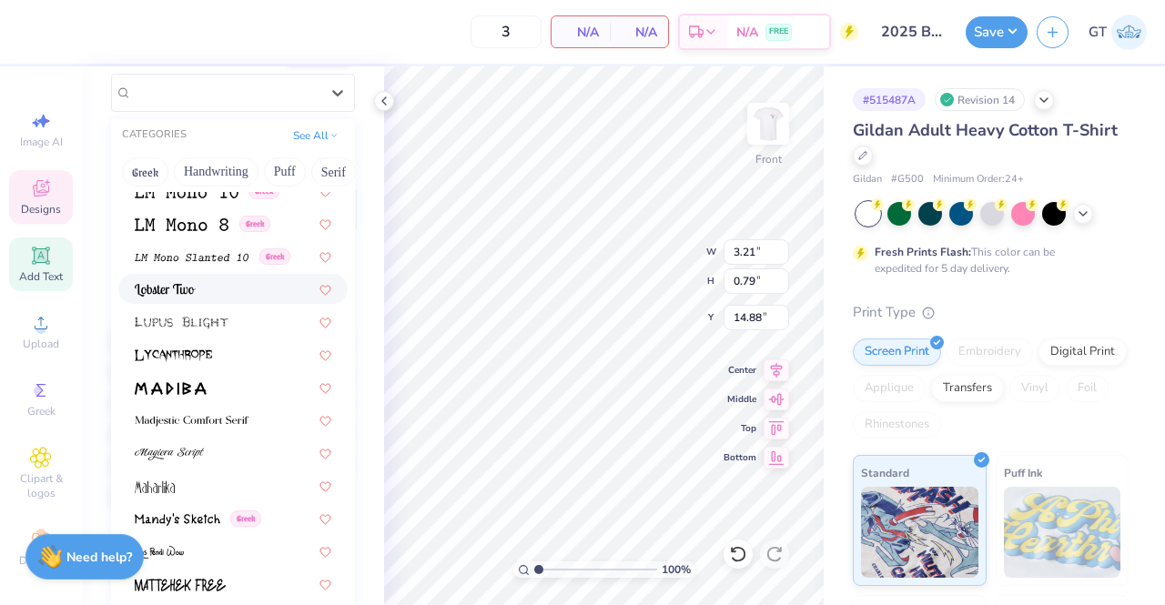
click at [193, 274] on div at bounding box center [232, 289] width 229 height 30
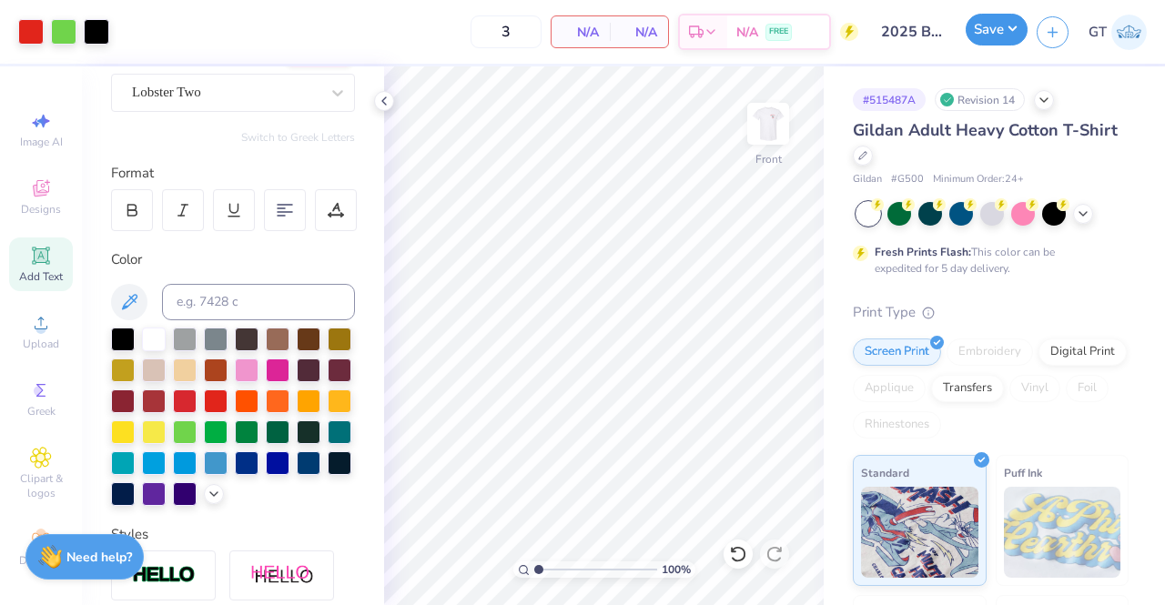
click at [978, 32] on button "Save" at bounding box center [997, 30] width 62 height 32
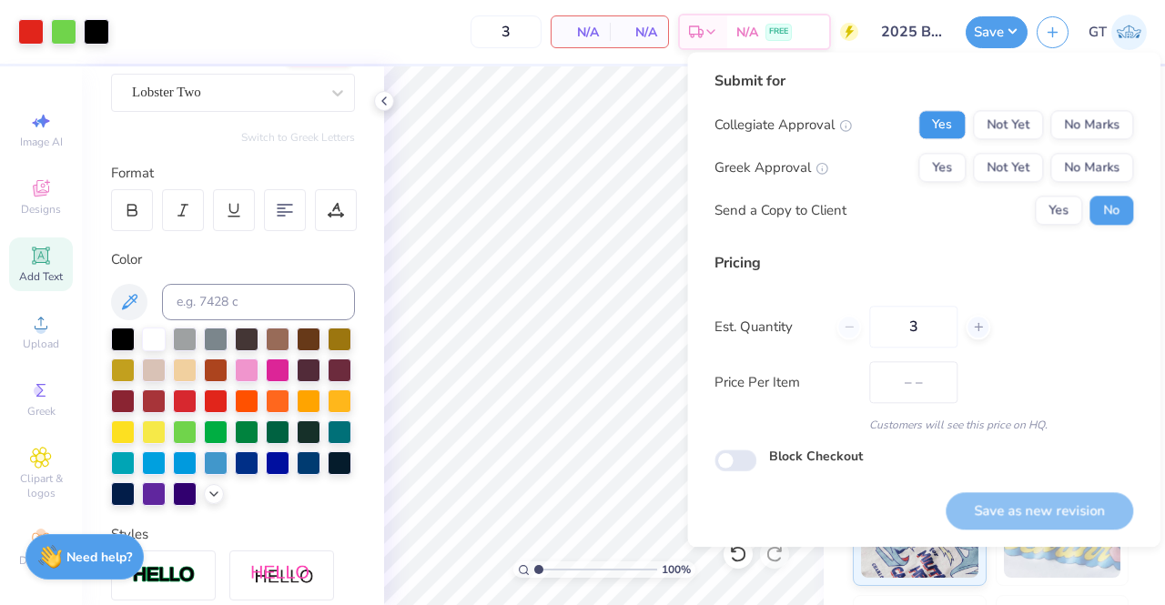
click at [948, 119] on button "Yes" at bounding box center [941, 124] width 47 height 29
click at [1077, 131] on button "No Marks" at bounding box center [1091, 124] width 83 height 29
click at [956, 157] on button "Yes" at bounding box center [941, 167] width 47 height 29
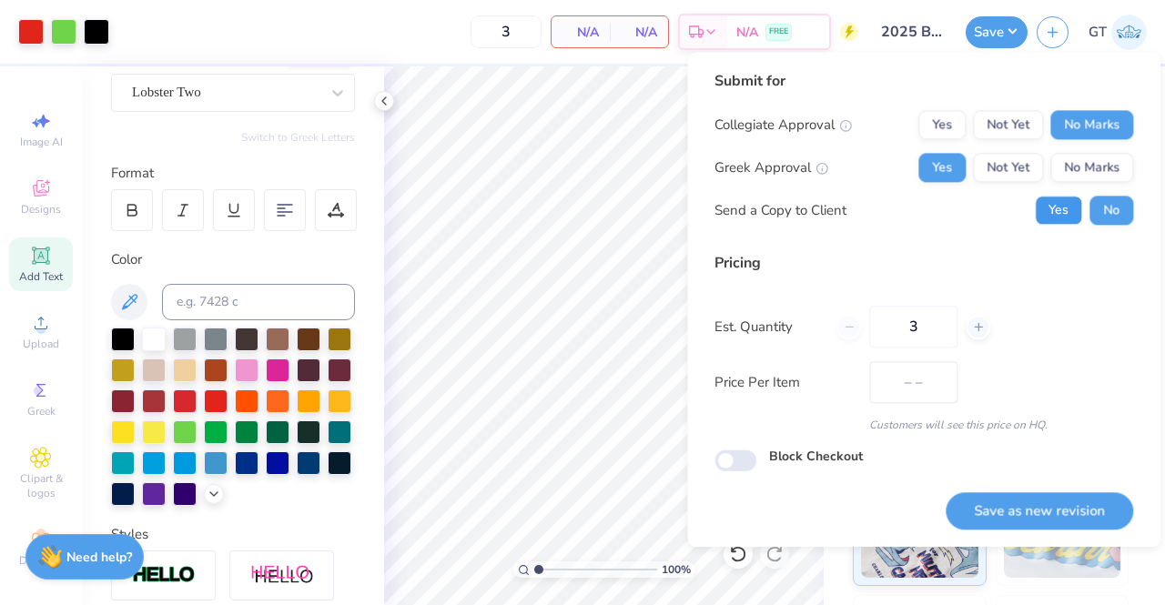
click at [1050, 216] on button "Yes" at bounding box center [1058, 210] width 47 height 29
click at [999, 523] on button "Save as new revision" at bounding box center [1040, 510] width 188 height 37
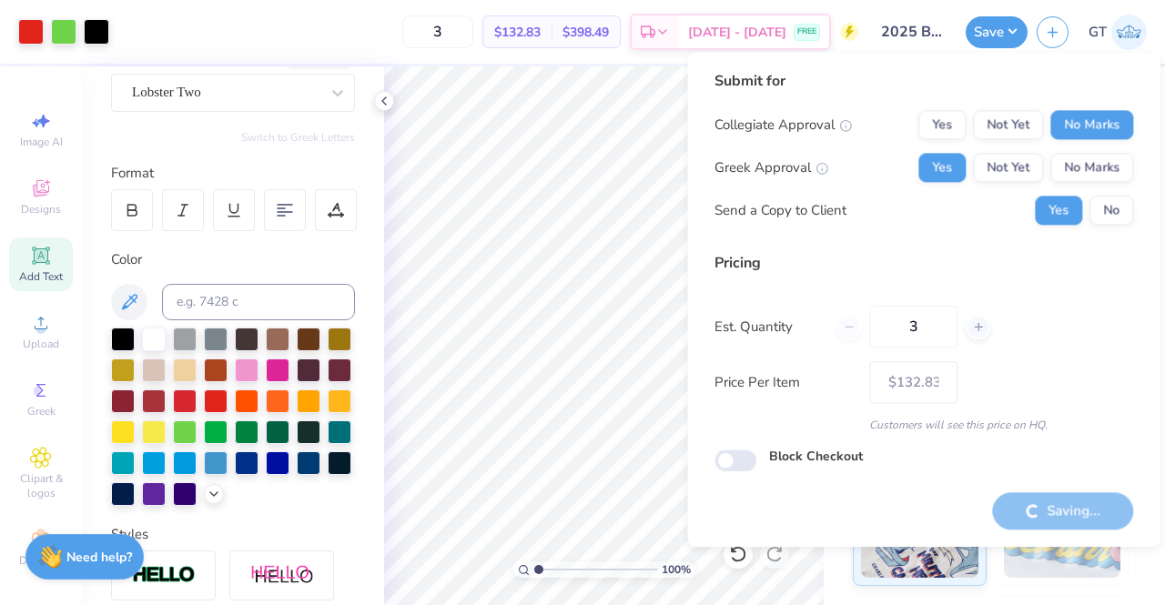
type input "$132.83"
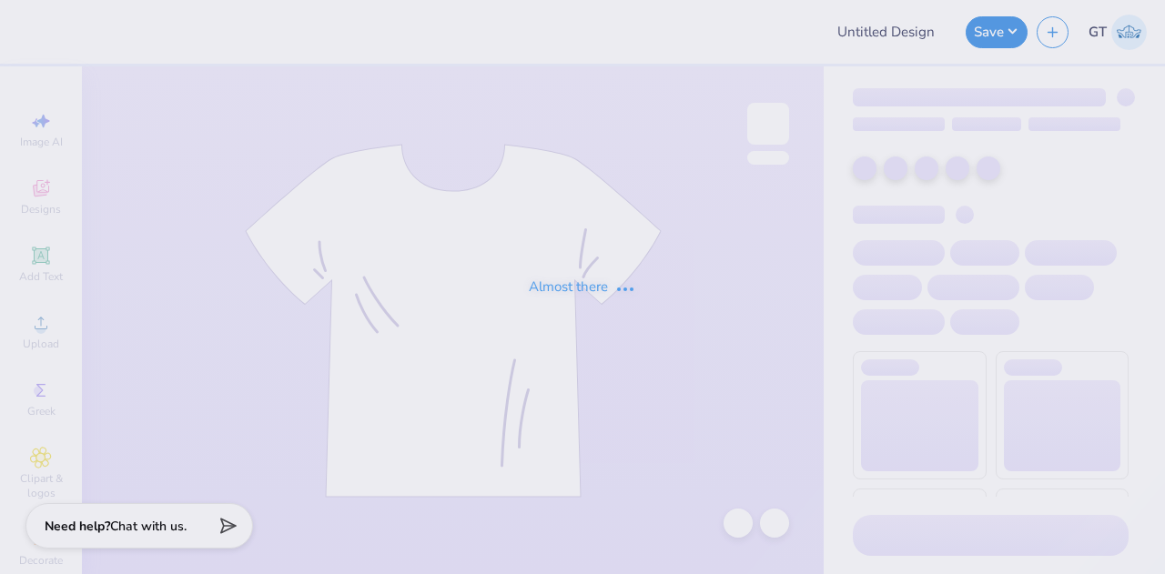
type input "State Fair Boy Tee"
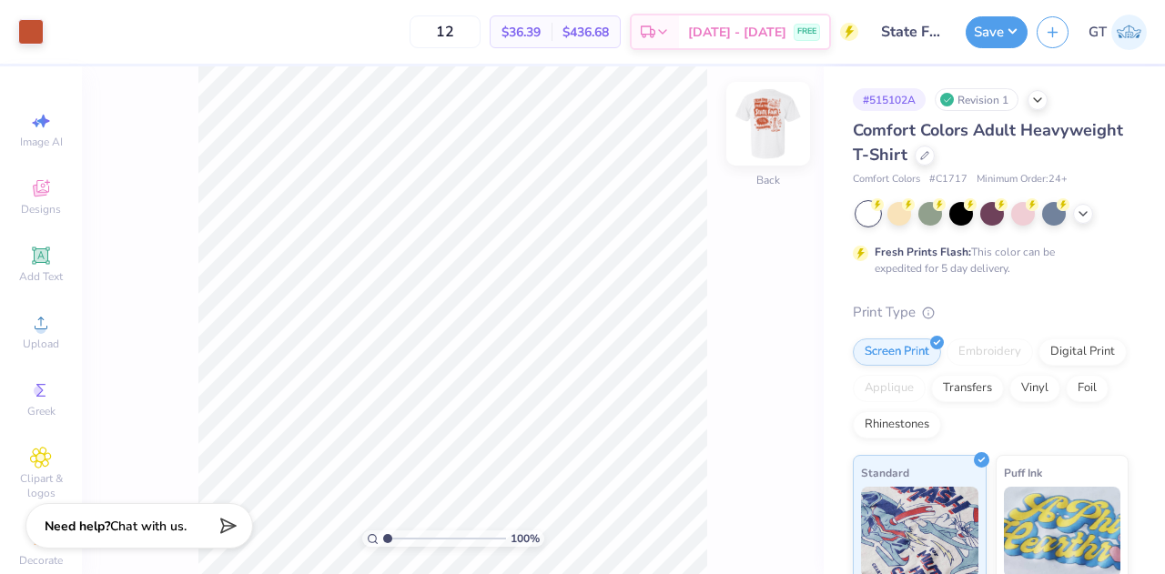
click at [767, 117] on img at bounding box center [768, 123] width 73 height 73
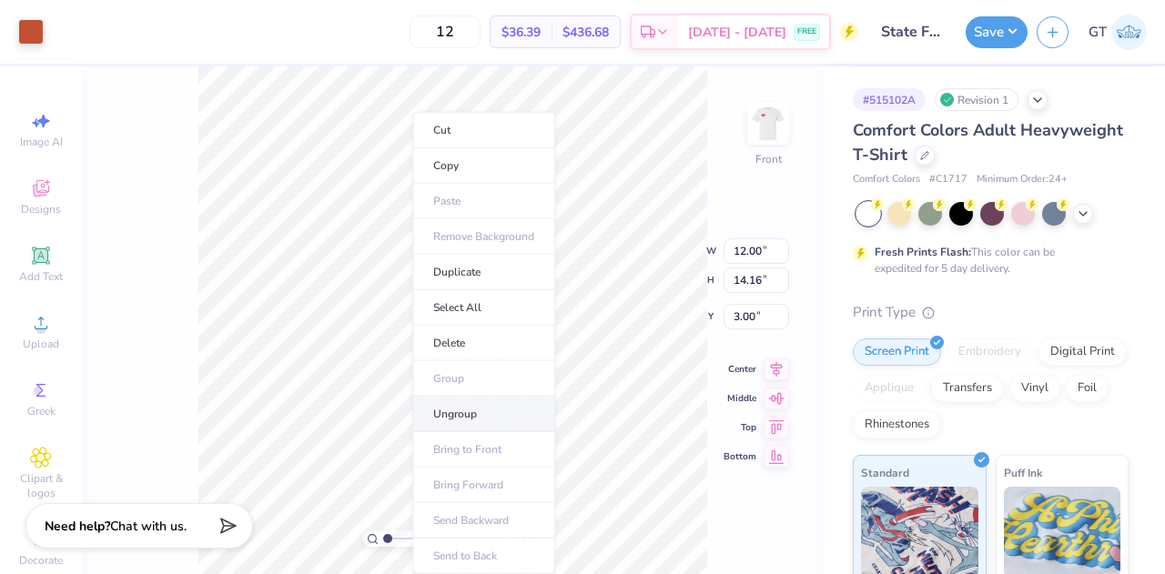
click at [481, 416] on li "Ungroup" at bounding box center [483, 414] width 143 height 35
